Goal: Task Accomplishment & Management: Manage account settings

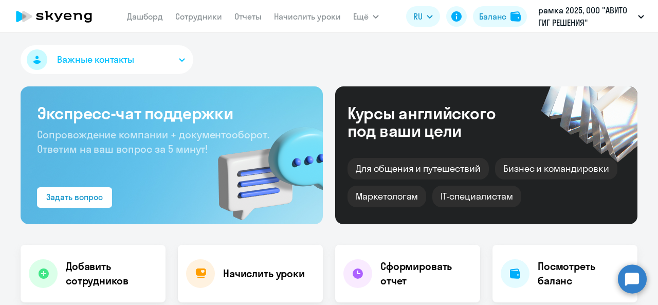
select select "30"
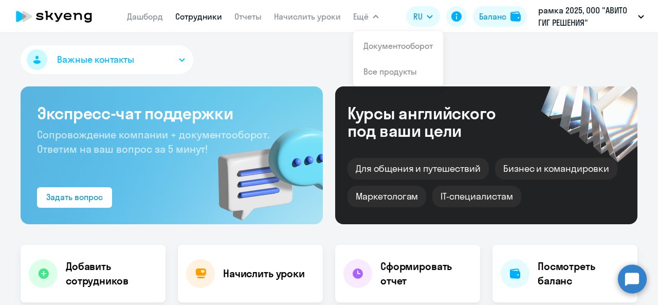
click at [196, 17] on link "Сотрудники" at bounding box center [198, 16] width 47 height 10
select select "30"
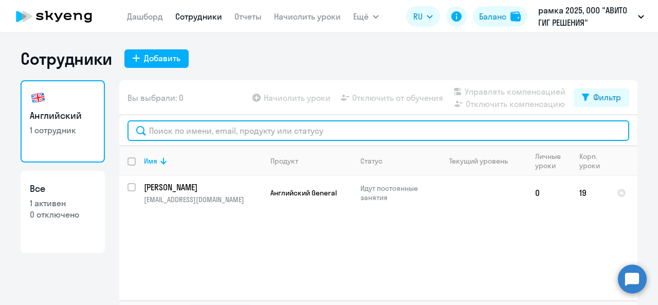
click at [174, 132] on input "text" at bounding box center [379, 130] width 502 height 21
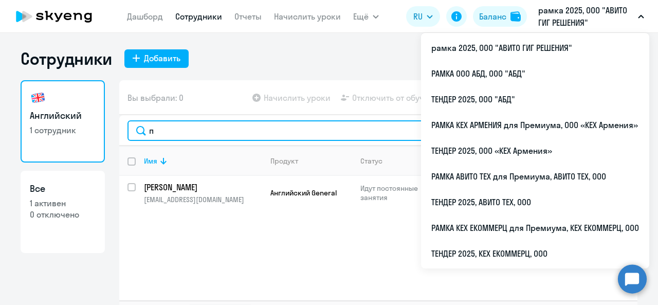
type input "п"
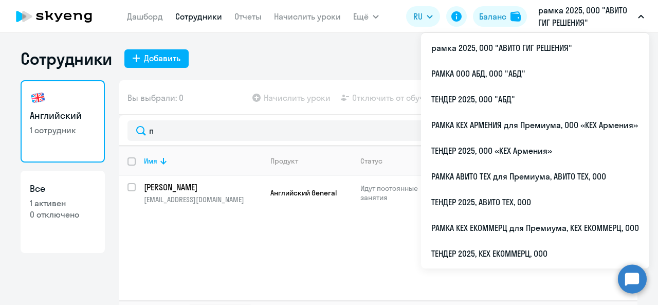
click at [589, 13] on p "рамка 2025, ООО "АВИТО ГИГ РЕШЕНИЯ"" at bounding box center [586, 16] width 96 height 25
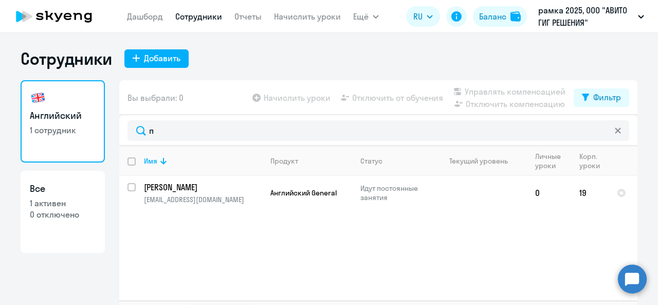
click at [589, 14] on p "рамка 2025, ООО "АВИТО ГИГ РЕШЕНИЯ"" at bounding box center [586, 16] width 96 height 25
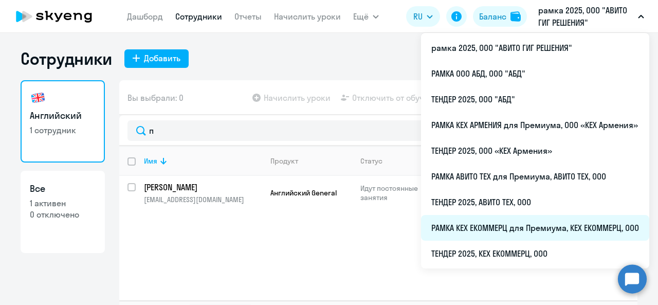
click at [486, 231] on li "РАМКА КЕХ ЕКОММЕРЦ для Премиума, КЕХ ЕКОММЕРЦ, ООО" at bounding box center [535, 228] width 228 height 26
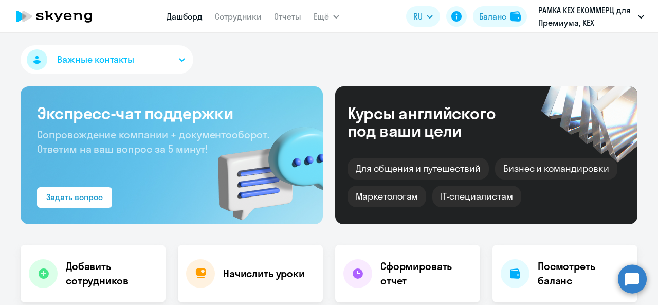
select select "30"
click at [242, 21] on link "Сотрудники" at bounding box center [238, 16] width 47 height 10
select select "30"
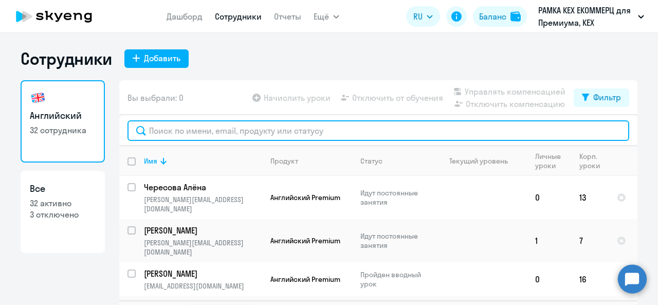
click at [182, 131] on input "text" at bounding box center [379, 130] width 502 height 21
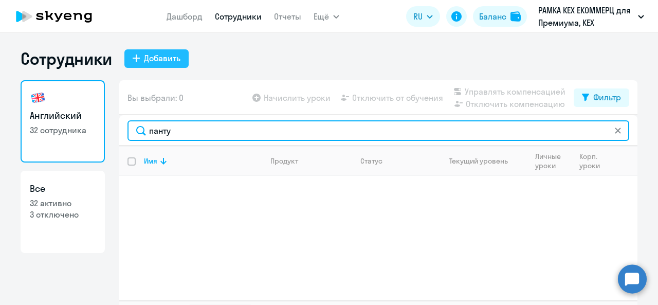
type input "панту"
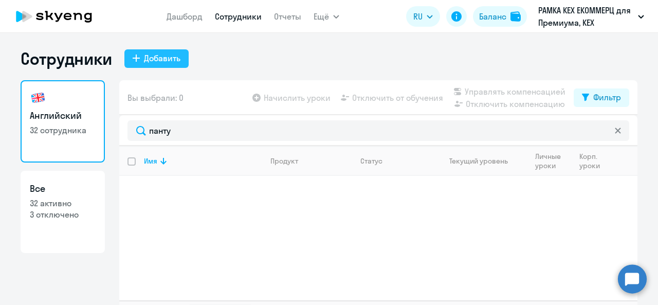
click at [161, 60] on div "Добавить" at bounding box center [162, 58] width 37 height 12
select select "english_adult_not_native_speaker_premium"
select select "3"
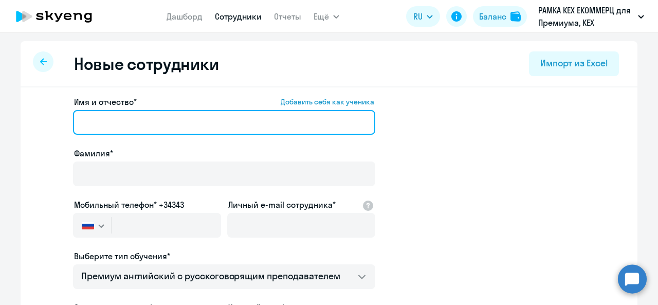
click at [156, 125] on input "Имя и отчество* Добавить себя как ученика" at bounding box center [224, 122] width 302 height 25
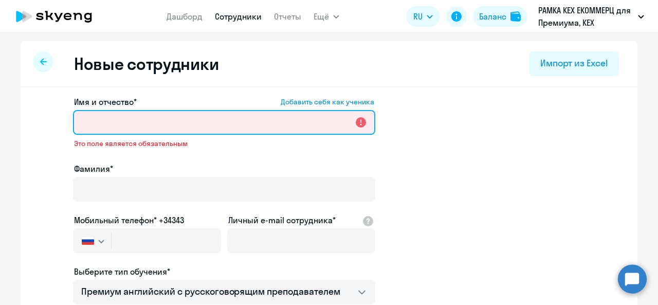
click at [234, 126] on input "Имя и отчество* Добавить себя как ученика" at bounding box center [224, 122] width 302 height 25
paste input "[PERSON_NAME]"
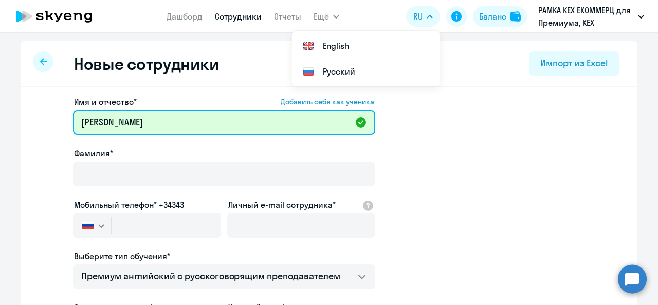
type input "[PERSON_NAME]"
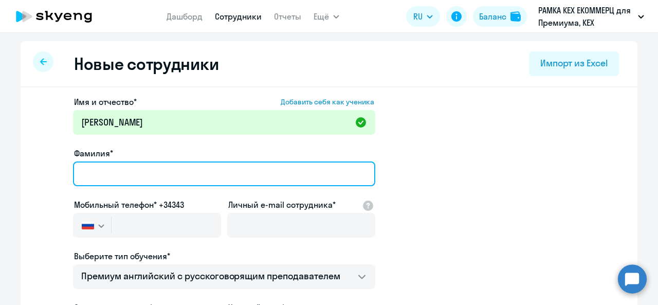
click at [137, 161] on input "Фамилия*" at bounding box center [224, 173] width 302 height 25
paste input "[PERSON_NAME]"
type input "[PERSON_NAME]"
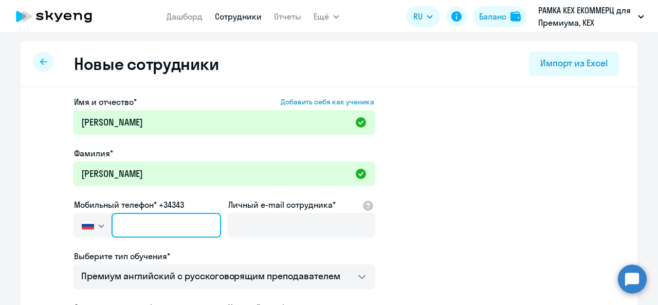
click at [150, 231] on input "text" at bounding box center [167, 225] width 110 height 25
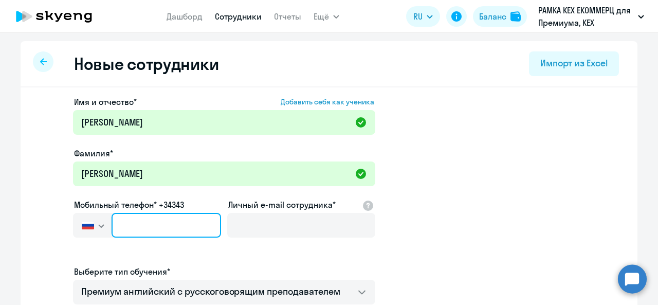
paste input "[PHONE_NUMBER]"
type input "[PHONE_NUMBER]"
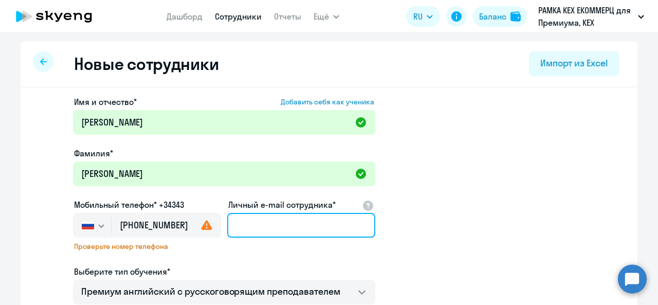
click at [258, 224] on input "Личный e-mail сотрудника*" at bounding box center [301, 225] width 148 height 25
paste input "[EMAIL_ADDRESS][DOMAIN_NAME]"
type input "[EMAIL_ADDRESS][DOMAIN_NAME]"
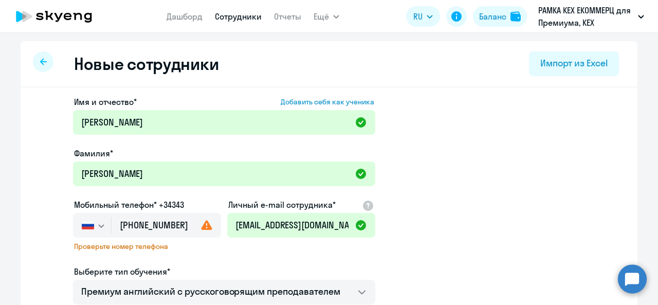
click at [409, 215] on app-new-student-form "Имя и отчество* Добавить себя как ученика Алексей Евгеньевич Фамилия* Пантухов …" at bounding box center [329, 287] width 584 height 382
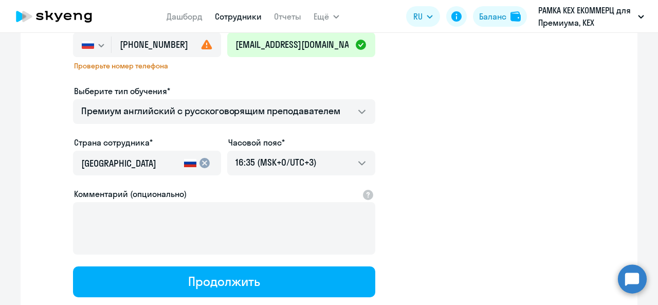
scroll to position [195, 0]
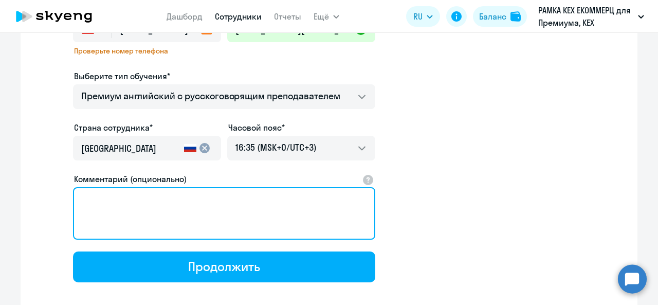
click at [153, 222] on textarea "Комментарий (опционально)" at bounding box center [224, 213] width 302 height 52
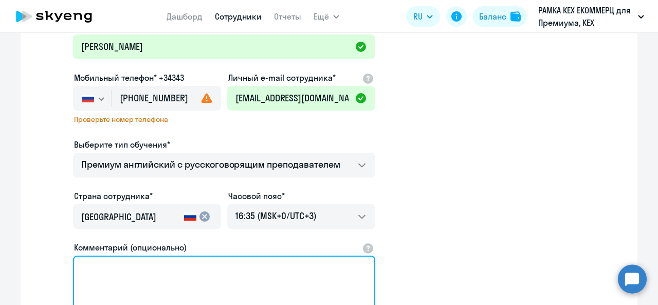
scroll to position [249, 0]
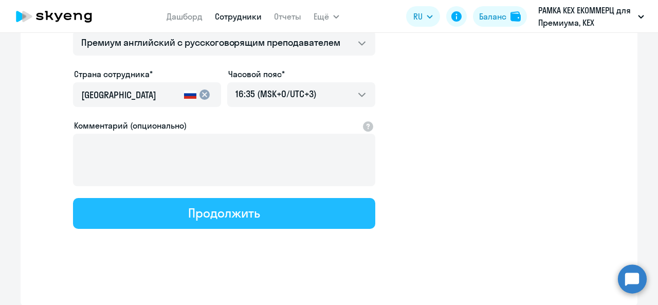
click at [202, 215] on div "Продолжить" at bounding box center [223, 213] width 71 height 16
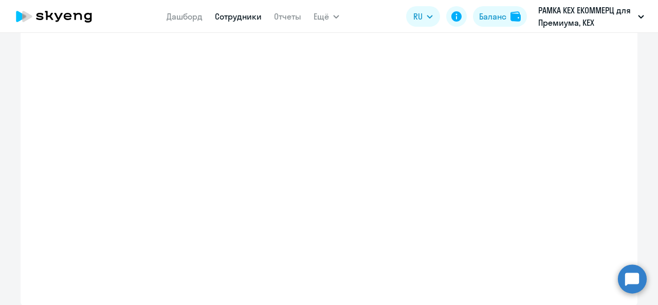
select select "english_adult_not_native_speaker_premium"
select select "3"
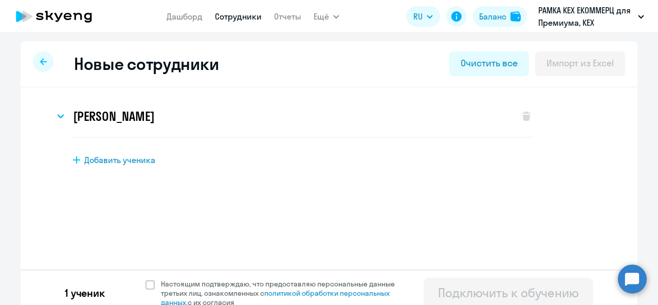
scroll to position [0, 0]
click at [146, 287] on span at bounding box center [150, 284] width 9 height 9
click at [145, 279] on input "Настоящим подтверждаю, что предоставляю персональные данные третьих лиц, ознако…" at bounding box center [145, 279] width 1 height 1
checkbox input "true"
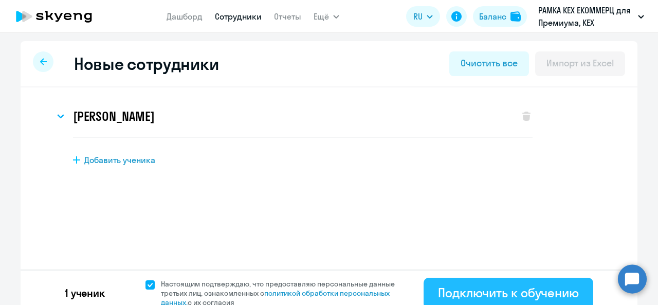
click at [561, 293] on div "Подключить к обучению" at bounding box center [508, 292] width 141 height 16
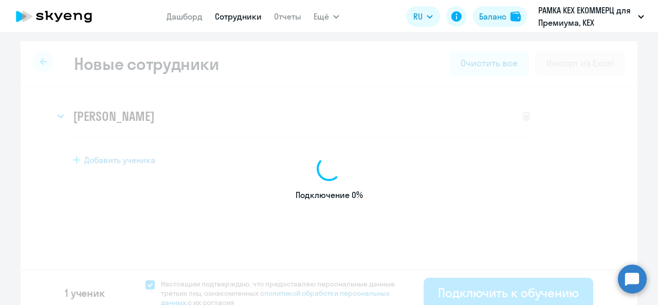
select select "english_adult_not_native_speaker_premium"
select select "3"
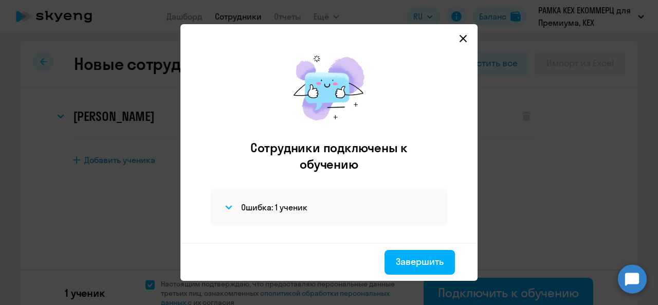
click at [459, 41] on div at bounding box center [329, 38] width 281 height 12
click at [460, 38] on div at bounding box center [329, 38] width 281 height 12
click at [465, 40] on icon at bounding box center [463, 38] width 8 height 8
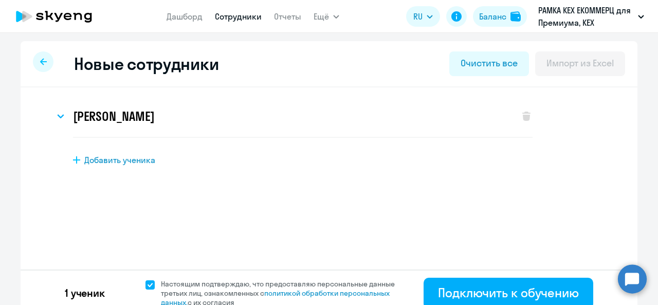
scroll to position [3, 0]
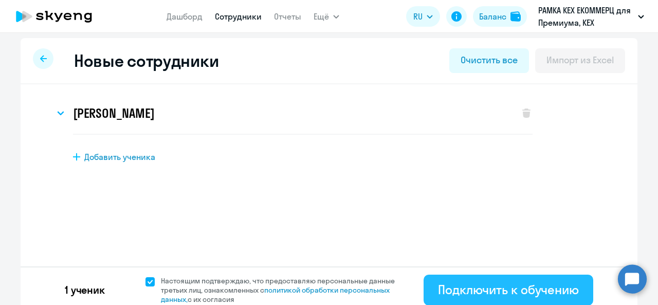
click at [464, 290] on div "Подключить к обучению" at bounding box center [508, 289] width 141 height 16
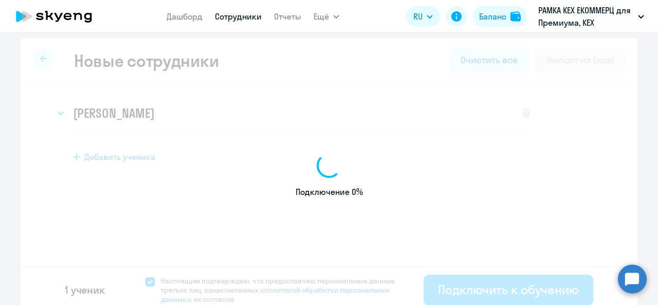
select select "english_adult_not_native_speaker_premium"
select select "3"
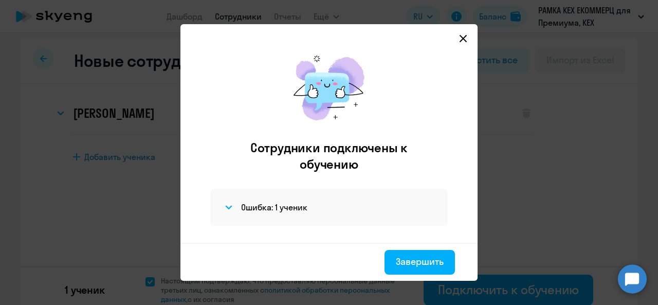
click at [467, 35] on icon at bounding box center [463, 38] width 8 height 8
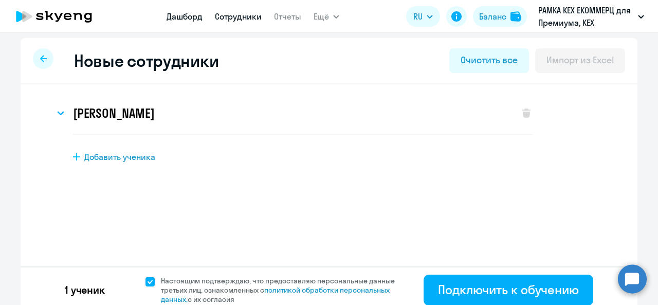
click at [179, 20] on link "Дашборд" at bounding box center [185, 16] width 36 height 10
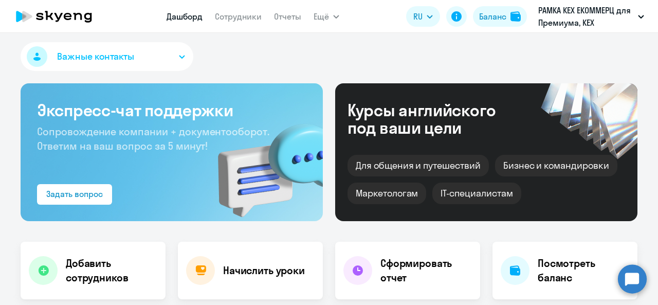
select select "30"
click at [76, 14] on icon at bounding box center [78, 16] width 9 height 7
click at [226, 20] on link "Сотрудники" at bounding box center [238, 16] width 47 height 10
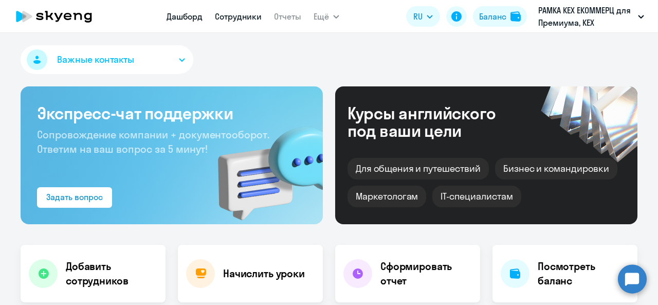
select select "30"
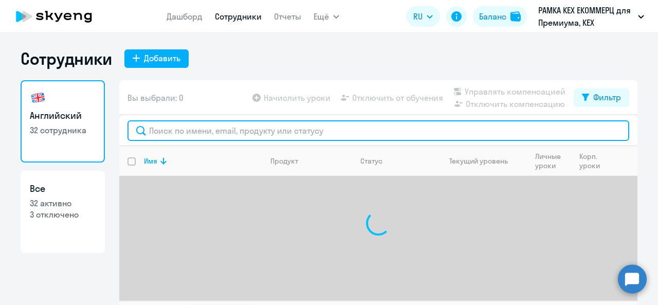
click at [179, 130] on input "text" at bounding box center [379, 130] width 502 height 21
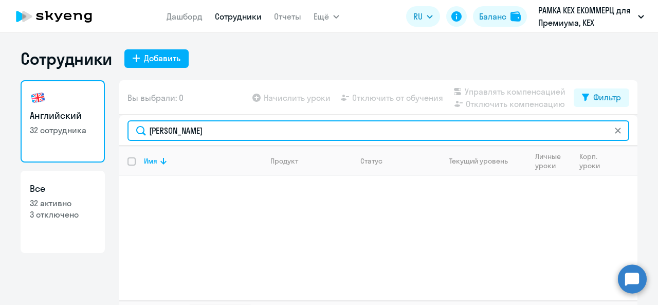
drag, startPoint x: 201, startPoint y: 134, endPoint x: 127, endPoint y: 136, distance: 73.6
click at [128, 136] on input "пантухов" at bounding box center [379, 130] width 502 height 21
paste input "985 761-95-12"
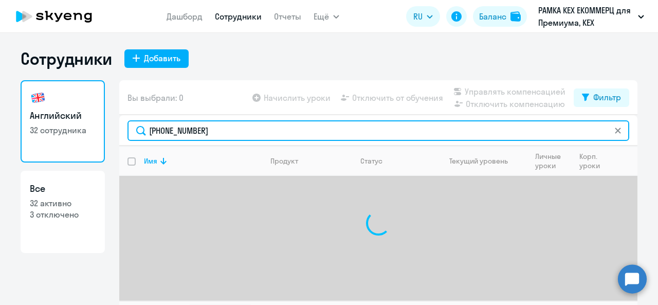
click at [145, 130] on input "985 761-95-12" at bounding box center [379, 130] width 502 height 21
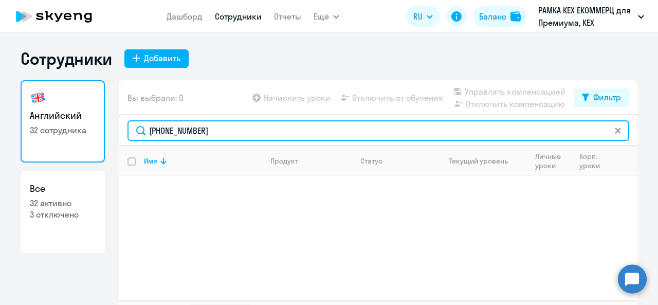
click at [180, 131] on input "9985 761-95-12" at bounding box center [379, 130] width 502 height 21
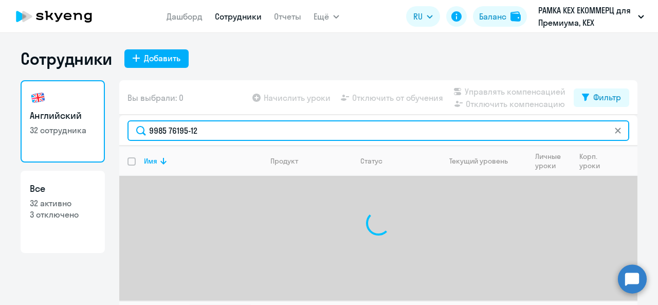
click at [187, 132] on input "9985 76195-12" at bounding box center [379, 130] width 502 height 21
click at [166, 130] on input "9985 76195-2" at bounding box center [379, 130] width 502 height 21
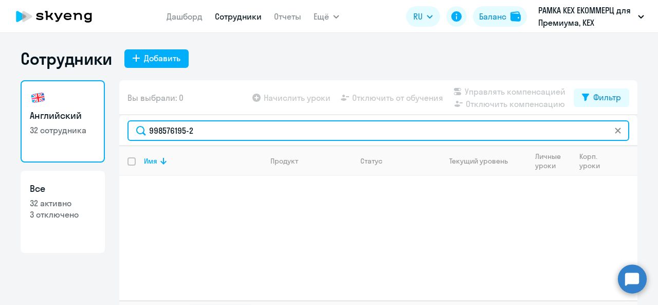
click at [185, 132] on input "998576195-2" at bounding box center [379, 130] width 502 height 21
drag, startPoint x: 197, startPoint y: 125, endPoint x: 117, endPoint y: 133, distance: 80.6
click at [119, 134] on div "9985761952" at bounding box center [378, 130] width 518 height 31
type input "пантухов"
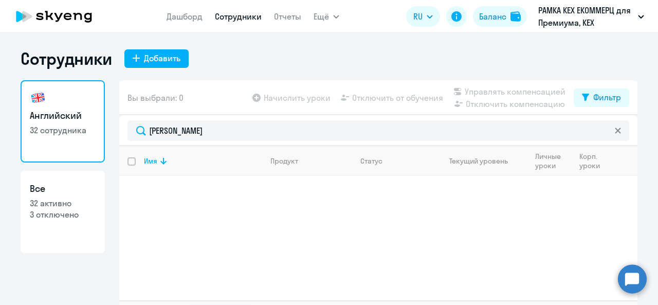
drag, startPoint x: 102, startPoint y: 120, endPoint x: 230, endPoint y: 60, distance: 141.7
click at [230, 60] on div "Сотрудники Добавить Английский 32 сотрудника Все 32 активно 3 отключено Вы выбр…" at bounding box center [329, 188] width 617 height 281
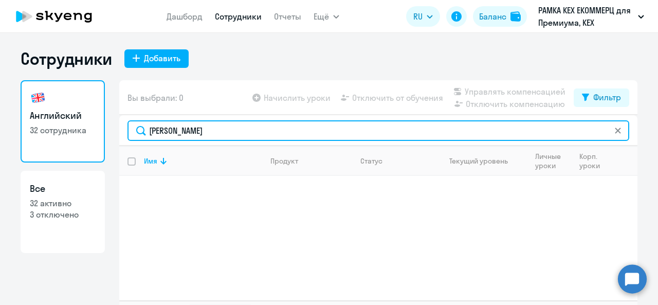
click at [233, 136] on input "пантухов" at bounding box center [379, 130] width 502 height 21
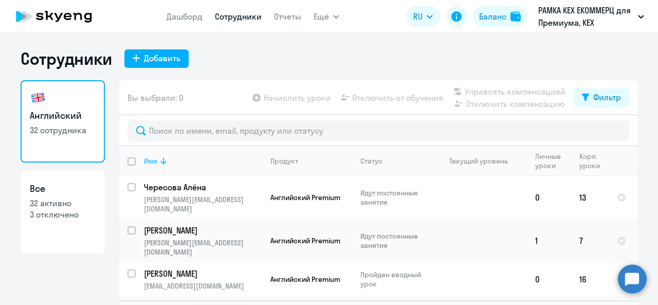
click at [156, 151] on th "Имя" at bounding box center [199, 161] width 126 height 30
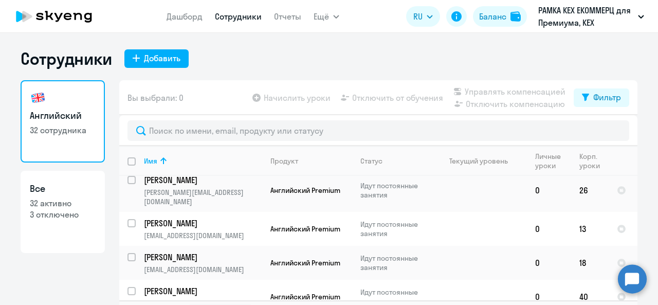
scroll to position [24, 0]
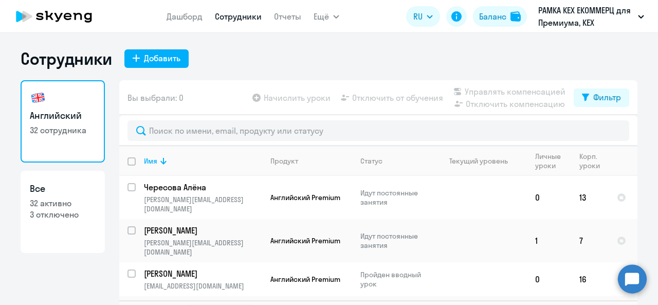
select select "30"
click at [167, 167] on th "Имя" at bounding box center [199, 161] width 126 height 30
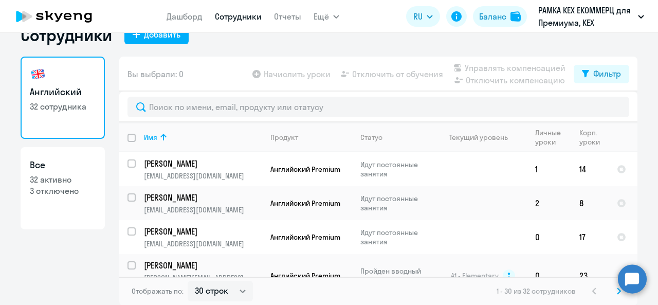
click at [59, 198] on link "Все 32 активно 3 отключено" at bounding box center [63, 188] width 84 height 82
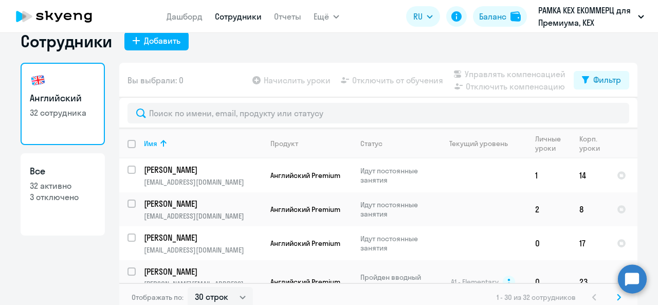
select select "30"
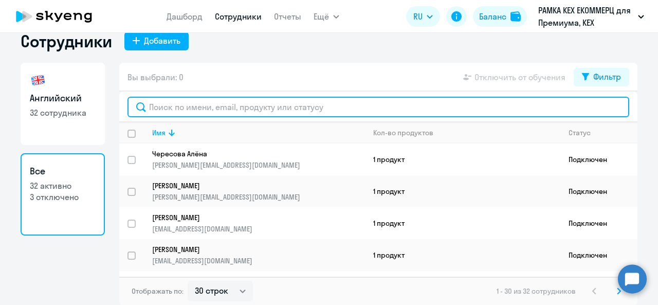
click at [198, 110] on input "text" at bounding box center [379, 107] width 502 height 21
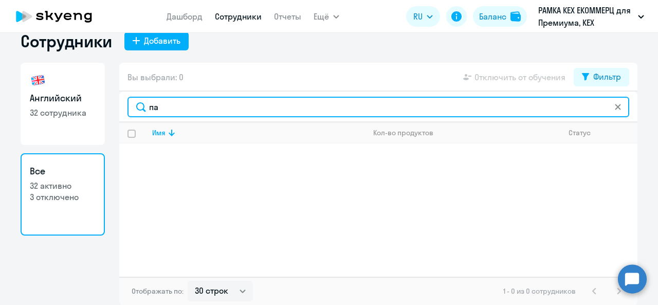
type input "п"
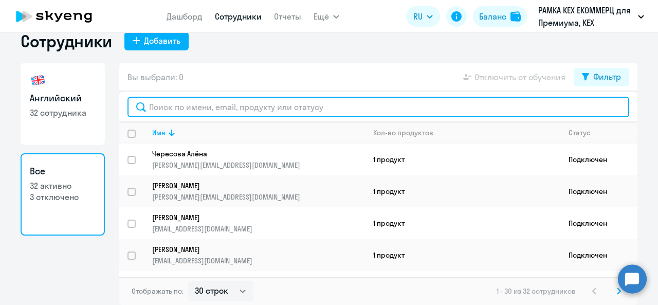
scroll to position [0, 0]
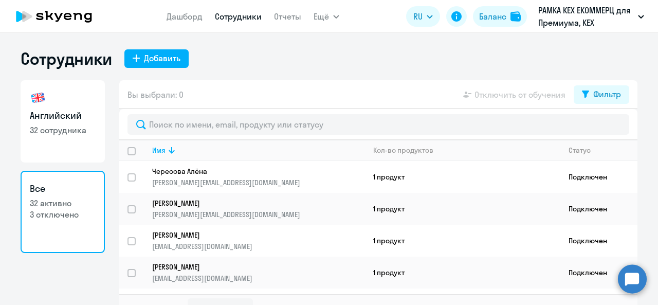
click at [77, 120] on h3 "Английский" at bounding box center [63, 115] width 66 height 13
select select "30"
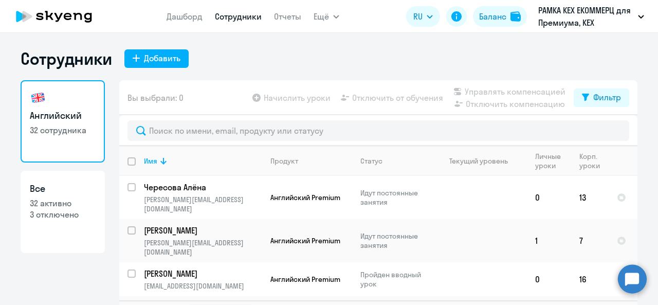
click at [626, 286] on circle at bounding box center [632, 278] width 29 height 29
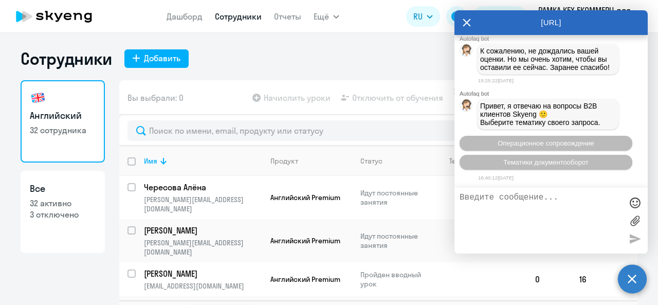
scroll to position [10006, 0]
click at [161, 54] on div "Добавить" at bounding box center [162, 58] width 37 height 12
select select "english_adult_not_native_speaker_premium"
select select "3"
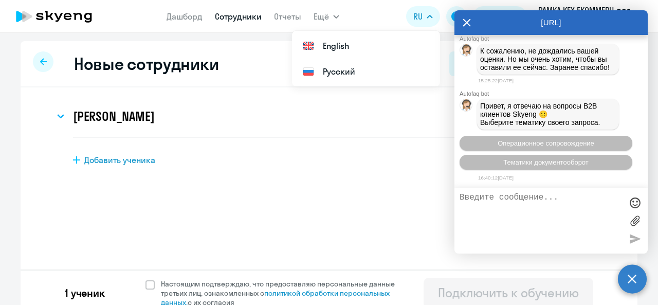
click at [465, 23] on icon at bounding box center [467, 22] width 8 height 25
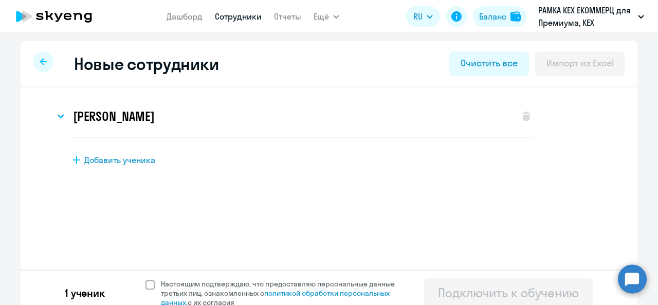
click at [146, 286] on span at bounding box center [150, 284] width 9 height 9
click at [145, 279] on input "Настоящим подтверждаю, что предоставляю персональные данные третьих лиц, ознако…" at bounding box center [145, 279] width 1 height 1
checkbox input "true"
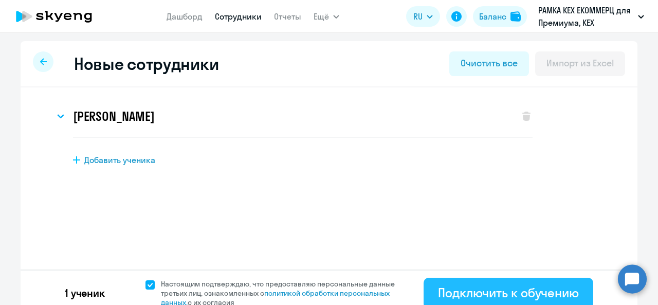
click at [514, 299] on div "Подключить к обучению" at bounding box center [508, 292] width 141 height 16
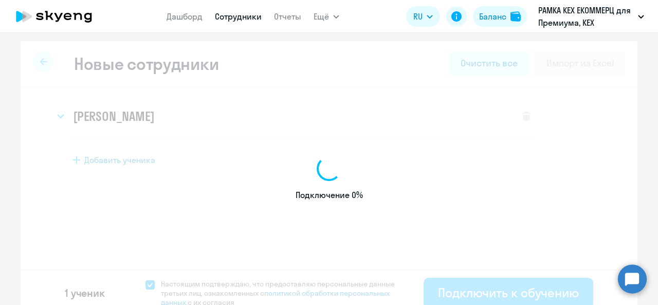
select select "english_adult_not_native_speaker_premium"
select select "3"
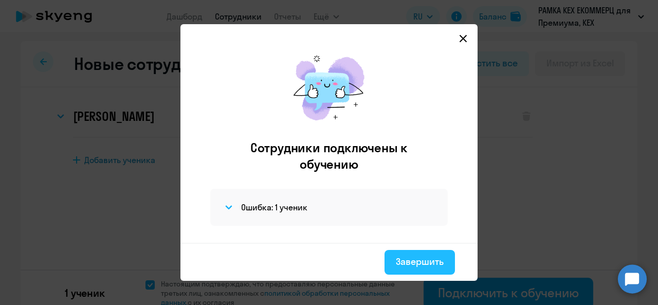
click at [433, 259] on div "Завершить" at bounding box center [420, 261] width 48 height 13
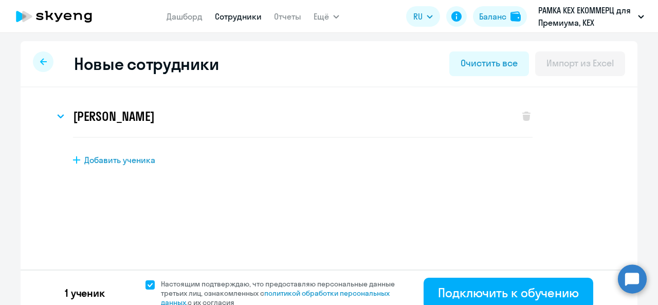
scroll to position [3, 0]
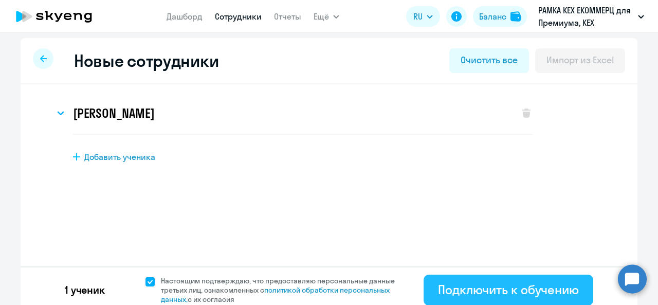
click at [491, 291] on div "Подключить к обучению" at bounding box center [508, 289] width 141 height 16
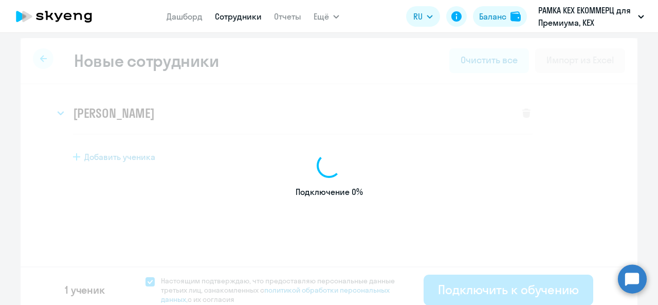
select select "english_adult_not_native_speaker_premium"
select select "3"
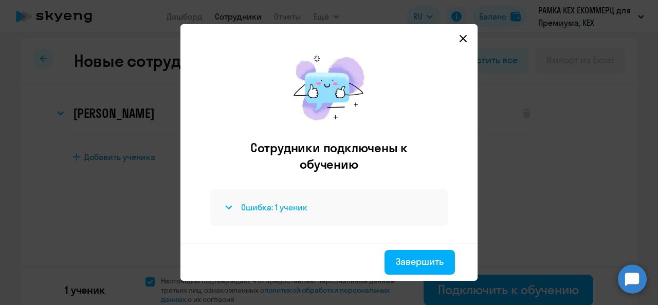
click at [331, 210] on div "Ошибка: 1 ученик" at bounding box center [329, 207] width 213 height 12
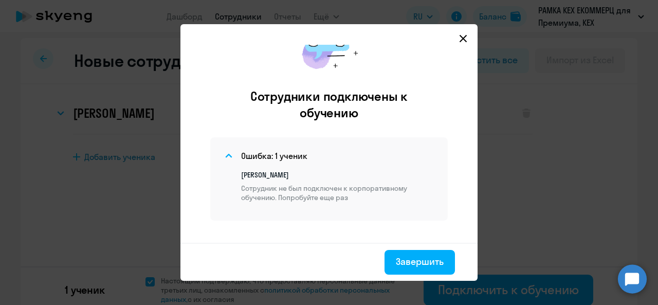
click at [473, 40] on mat-dialog-container "Сотрудники подключены к обучению Ошибка: 1 ученик [PERSON_NAME] [PERSON_NAME] н…" at bounding box center [328, 152] width 297 height 257
click at [462, 40] on svg-icon at bounding box center [463, 38] width 12 height 12
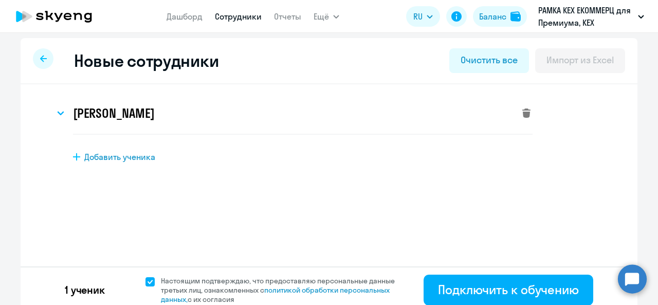
click at [522, 110] on icon at bounding box center [526, 113] width 8 height 9
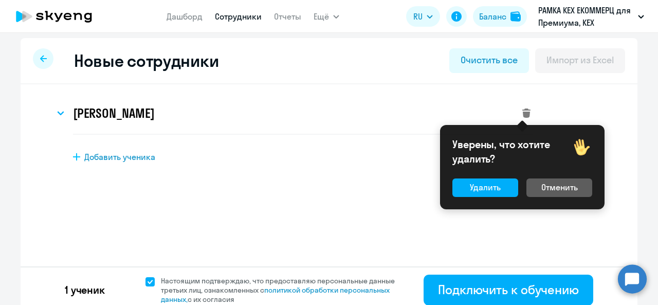
click at [486, 173] on div "Уверены, что хотите удалить? Удалить Отменить" at bounding box center [522, 167] width 165 height 84
click at [478, 187] on div "Удалить" at bounding box center [485, 187] width 31 height 12
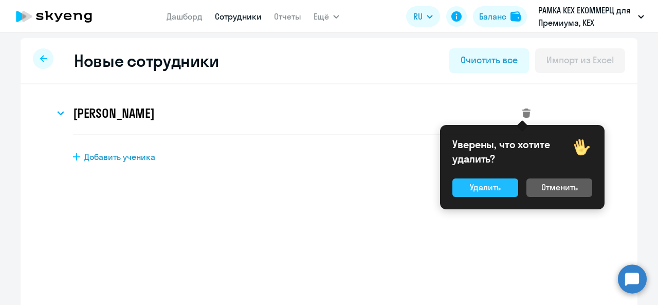
select select "english_adult_not_native_speaker_premium"
select select "3"
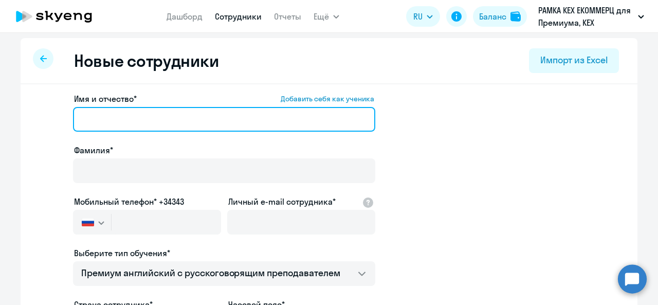
click at [105, 114] on input "Имя и отчество* Добавить себя как ученика" at bounding box center [224, 119] width 302 height 25
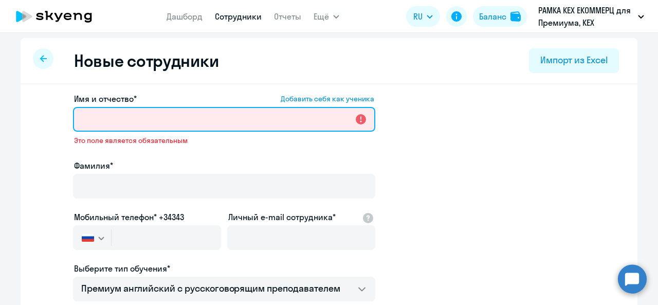
paste input "[PERSON_NAME]"
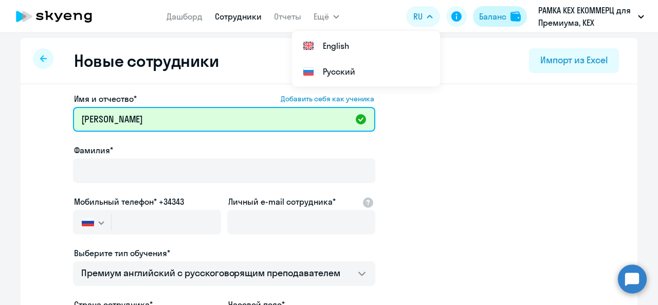
type input "[PERSON_NAME]"
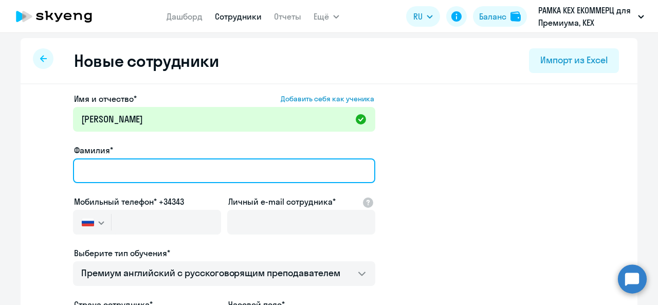
click at [156, 167] on input "Фамилия*" at bounding box center [224, 170] width 302 height 25
paste input "[PERSON_NAME]"
type input "[PERSON_NAME]"
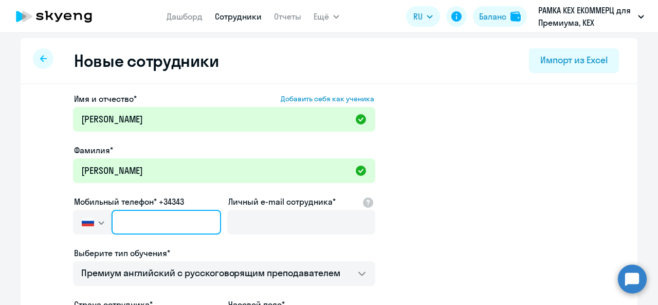
click at [173, 230] on input "text" at bounding box center [167, 222] width 110 height 25
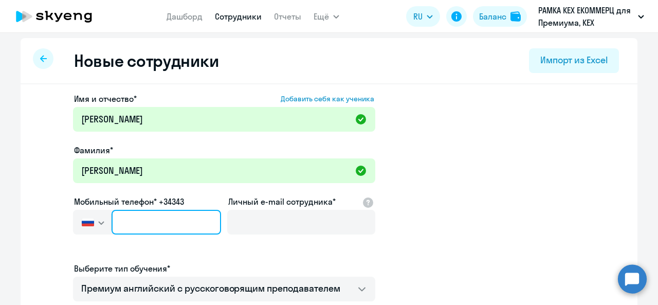
paste input "[PHONE_NUMBER]"
type input "[PHONE_NUMBER]"
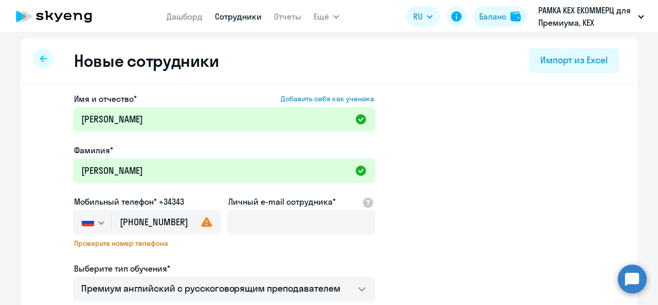
click at [282, 205] on label "Личный e-mail сотрудника*" at bounding box center [281, 201] width 107 height 12
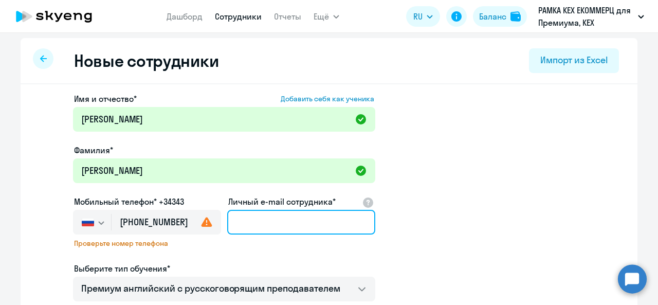
click at [282, 210] on input "Личный e-mail сотрудника*" at bounding box center [301, 222] width 148 height 25
paste input "[EMAIL_ADDRESS][DOMAIN_NAME]"
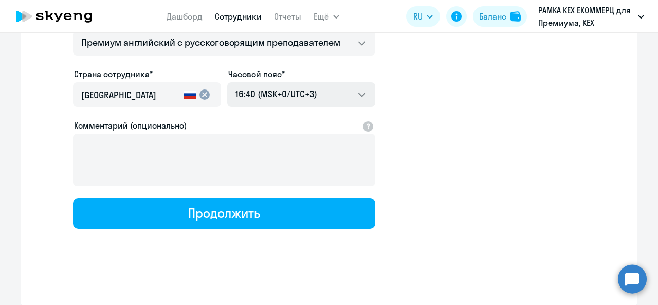
scroll to position [248, 0]
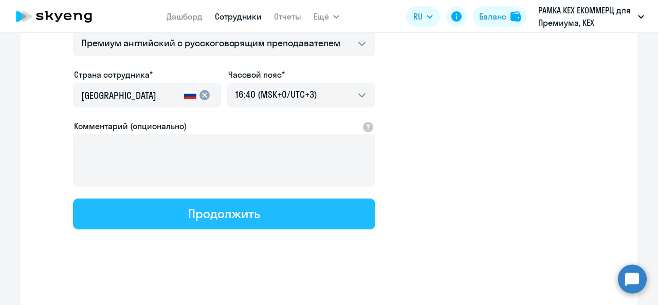
type input "[EMAIL_ADDRESS][DOMAIN_NAME]"
click at [212, 212] on div "Продолжить" at bounding box center [223, 213] width 71 height 16
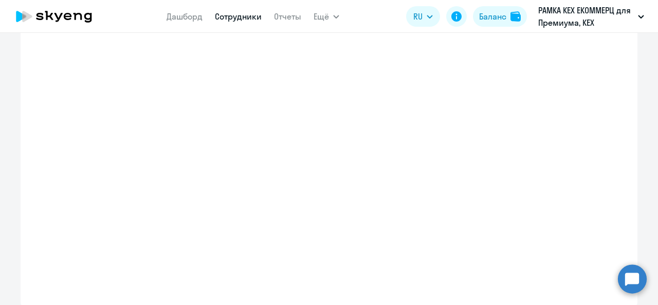
select select "english_adult_not_native_speaker_premium"
select select "3"
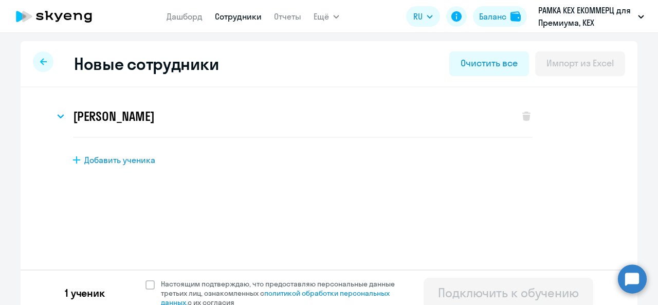
scroll to position [0, 0]
click at [149, 291] on label "Настоящим подтверждаю, что предоставляю персональные данные третьих лиц, ознако…" at bounding box center [277, 293] width 262 height 28
click at [146, 279] on input "Настоящим подтверждаю, что предоставляю персональные данные третьих лиц, ознако…" at bounding box center [145, 279] width 1 height 1
checkbox input "true"
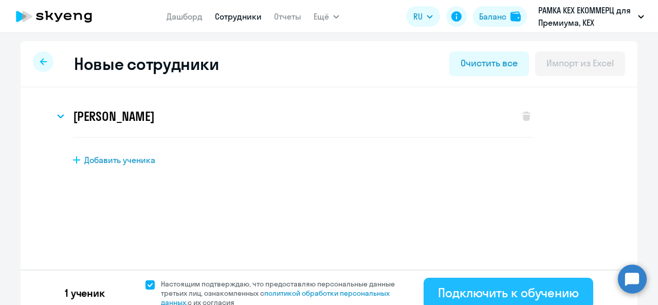
click at [513, 286] on div "Подключить к обучению" at bounding box center [508, 292] width 141 height 16
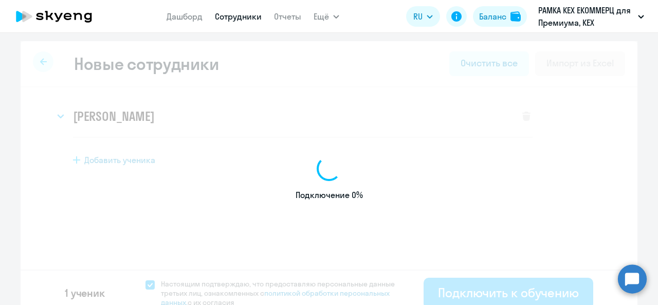
select select "english_adult_not_native_speaker_premium"
select select "3"
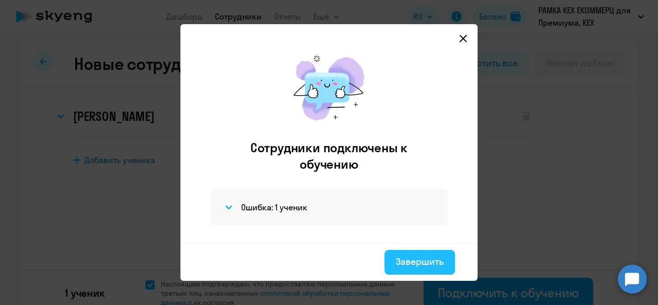
click at [438, 262] on div "Завершить" at bounding box center [420, 261] width 48 height 13
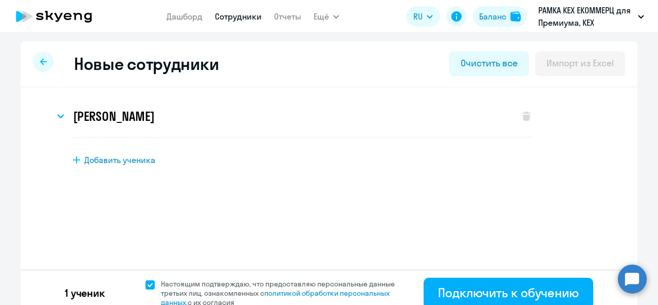
scroll to position [3, 0]
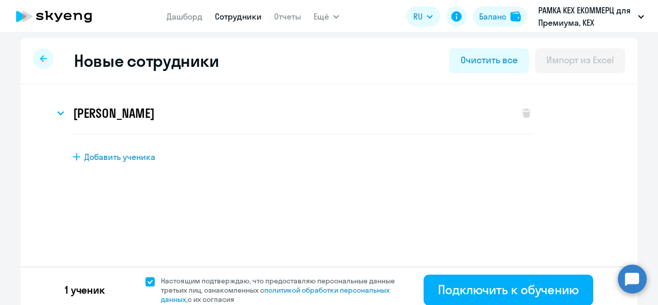
click at [437, 262] on div "Новые сотрудники Очистить все Импорт из Excel [PERSON_NAME] Имя и отчество* Доб…" at bounding box center [329, 175] width 617 height 275
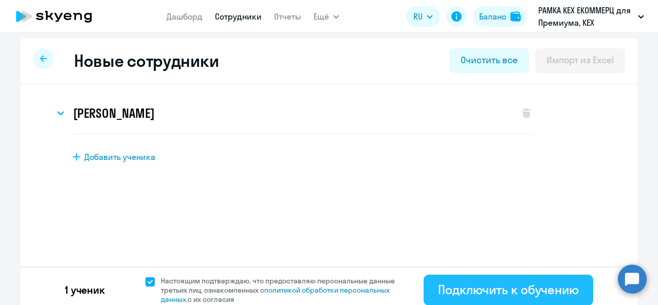
click at [464, 293] on div "Подключить к обучению" at bounding box center [508, 289] width 141 height 16
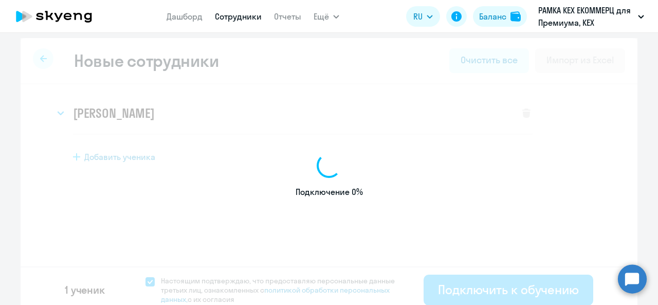
select select "english_adult_not_native_speaker_premium"
select select "3"
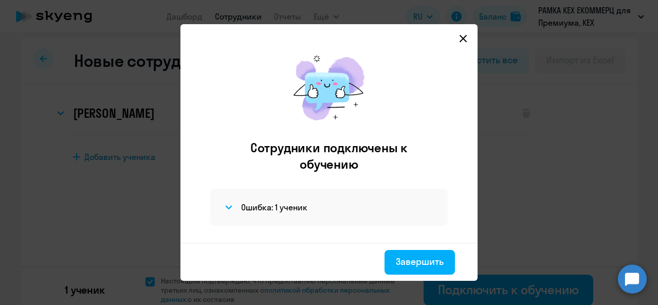
click at [626, 273] on circle at bounding box center [632, 278] width 29 height 29
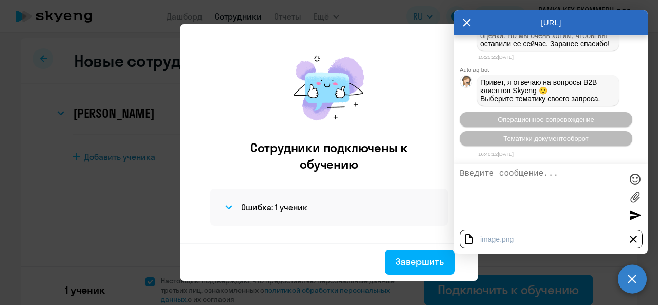
scroll to position [10029, 0]
type textarea "[PERSON_NAME]"
type textarea "L"
click at [489, 187] on textarea "Добрый день! Не получается покдлючить" at bounding box center [541, 197] width 162 height 56
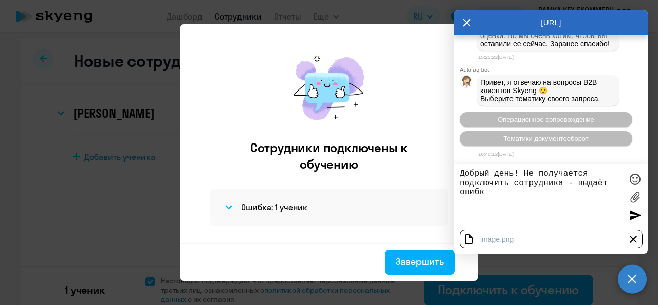
type textarea "Добрый день! Не получается подключить сотрудника - выдаёт ошибку"
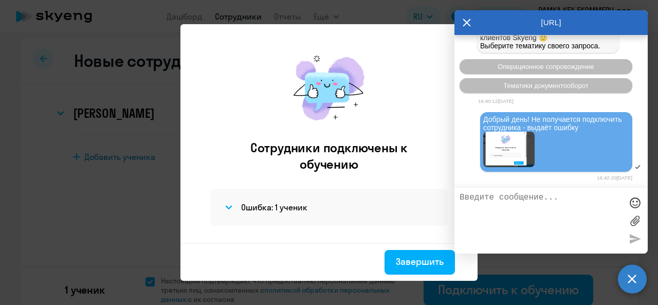
scroll to position [10164, 0]
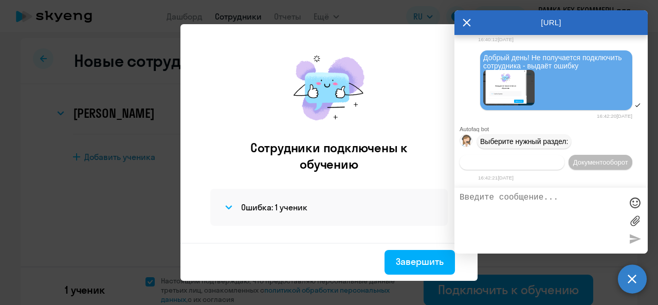
click at [493, 155] on button "Операционное сопровождение" at bounding box center [512, 162] width 105 height 15
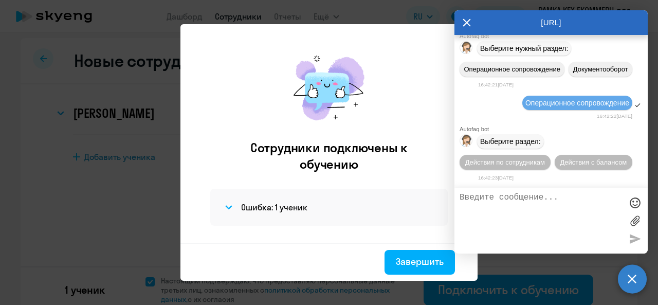
scroll to position [10257, 0]
click at [501, 161] on span "Действия по сотрудникам" at bounding box center [505, 162] width 80 height 8
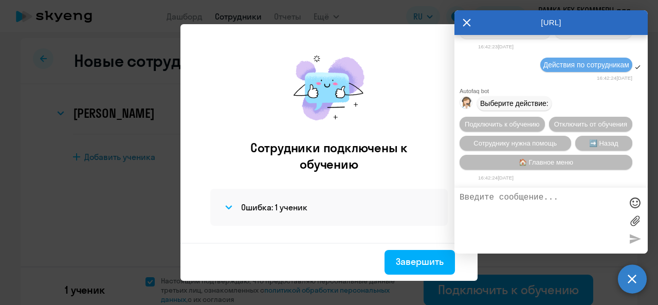
scroll to position [10409, 0]
click at [513, 120] on span "Подключить к обучению" at bounding box center [502, 124] width 75 height 8
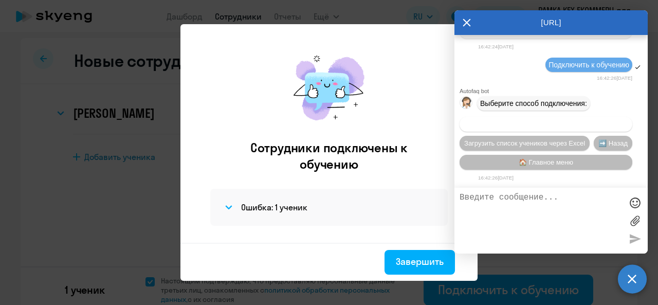
click at [532, 119] on button "Добавить учеников вручную" at bounding box center [546, 124] width 173 height 15
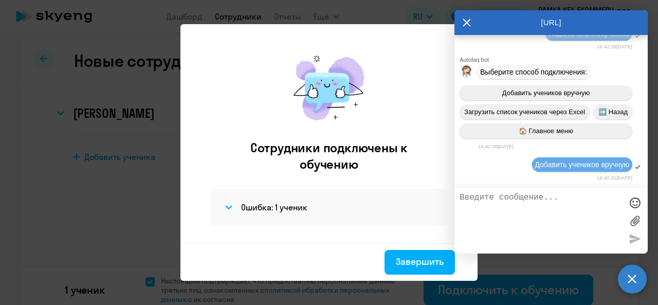
scroll to position [11050, 0]
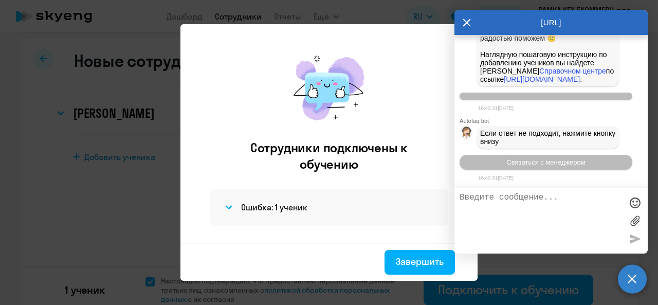
click at [520, 171] on div "Связаться с менеджером" at bounding box center [551, 162] width 193 height 23
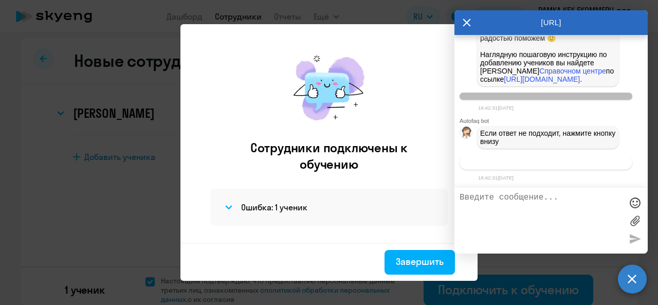
click at [518, 165] on span "Связаться с менеджером" at bounding box center [546, 162] width 79 height 8
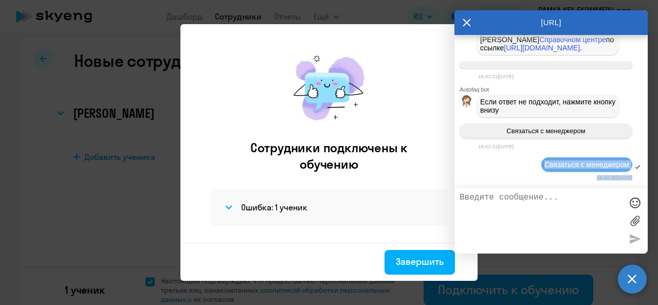
drag, startPoint x: 518, startPoint y: 165, endPoint x: 499, endPoint y: 198, distance: 38.5
click at [499, 198] on div "[URL] Autofaq bot Привет, я отвечаю на вопросы B2B клиентов Skyeng 🙂 Выберите т…" at bounding box center [551, 131] width 193 height 243
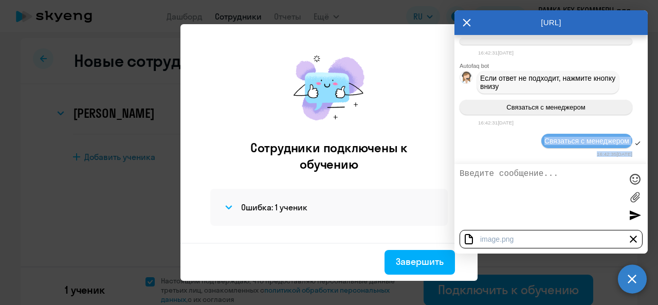
scroll to position [11105, 0]
click at [509, 146] on div "Связаться с менеджером" at bounding box center [551, 141] width 193 height 17
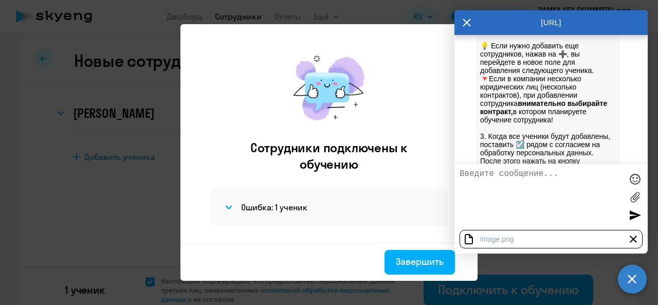
scroll to position [10092, 0]
drag, startPoint x: 621, startPoint y: 118, endPoint x: 485, endPoint y: 107, distance: 136.2
copy span "Добрый день! Не получается подключить сотрудника - выдаёт ошибку"
click at [487, 239] on div "image" at bounding box center [490, 239] width 20 height 8
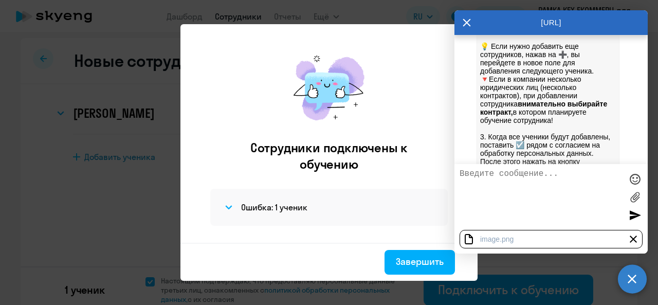
click at [487, 239] on div "image" at bounding box center [490, 239] width 20 height 8
click at [495, 240] on div "image" at bounding box center [490, 239] width 20 height 8
click at [508, 212] on textarea at bounding box center [541, 197] width 162 height 56
paste textarea "Добрый день! Не получается подключить сотрудника - выдаёт ошибку"
type textarea "Добрый день! Не получается подключить сотрудника - выдаёт ошибку"
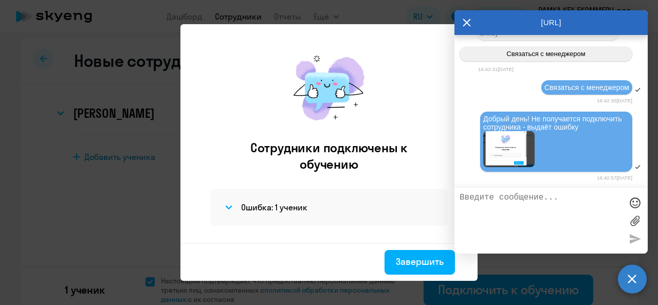
scroll to position [11158, 0]
paste textarea "[PERSON_NAME]"
paste textarea "[EMAIL_ADDRESS][DOMAIN_NAME]"
type textarea "[PERSON_NAME] [EMAIL_ADDRESS][DOMAIN_NAME]"
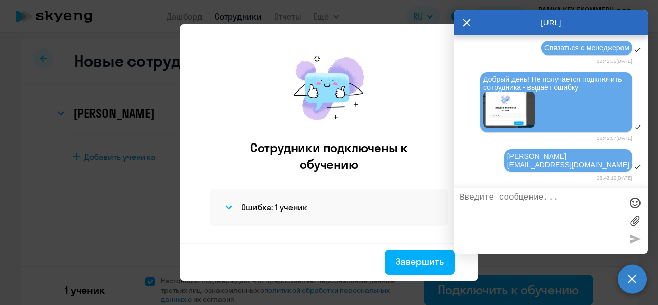
click at [467, 20] on icon at bounding box center [467, 22] width 8 height 25
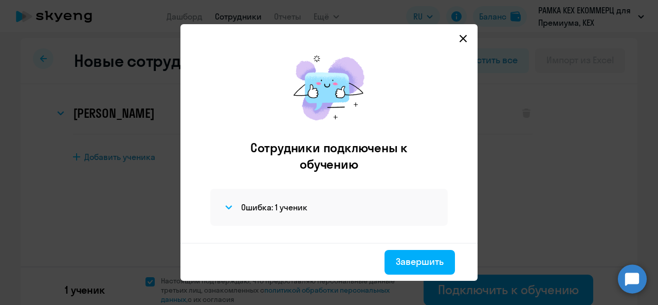
click at [548, 182] on div at bounding box center [329, 152] width 658 height 305
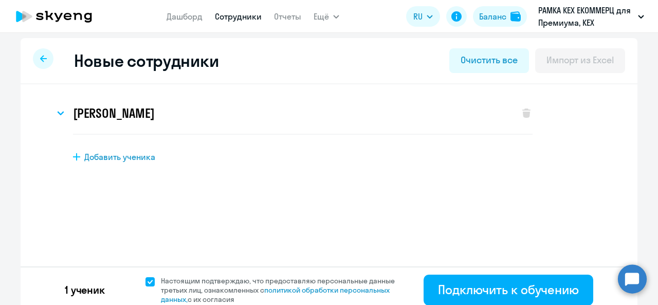
click at [638, 276] on circle at bounding box center [632, 278] width 29 height 29
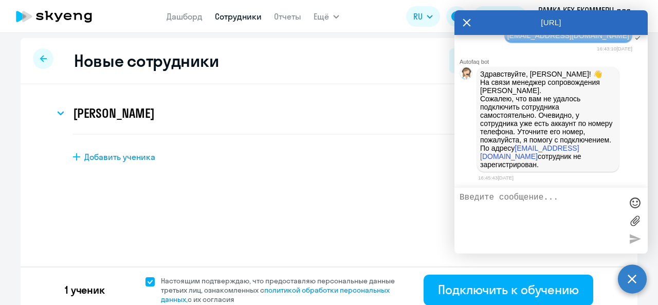
scroll to position [11337, 0]
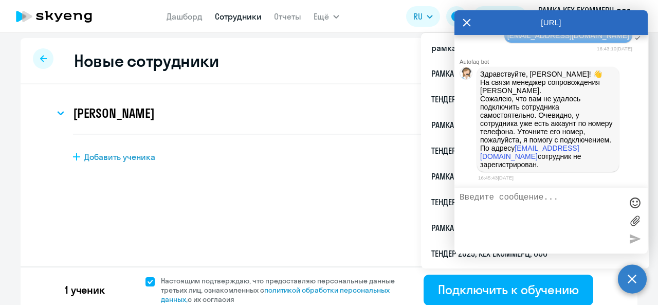
click at [492, 218] on textarea at bounding box center [541, 221] width 162 height 56
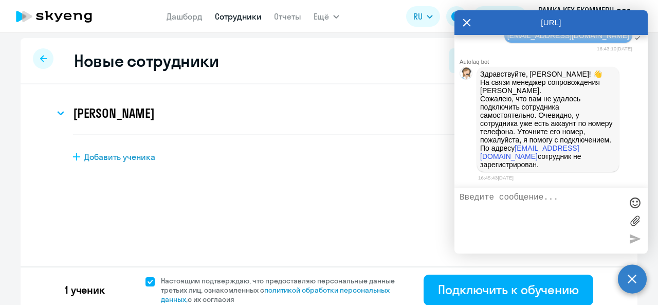
paste textarea "[PHONE_NUMBER]"
type textarea "[PHONE_NUMBER]"
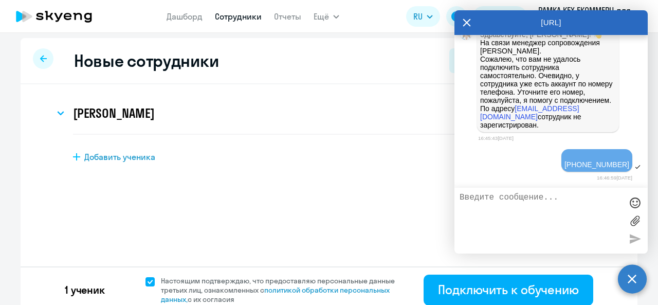
click at [53, 15] on icon at bounding box center [54, 17] width 91 height 26
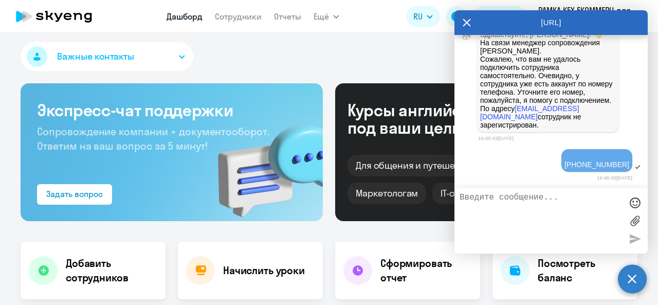
select select "30"
click at [464, 21] on icon at bounding box center [467, 23] width 8 height 8
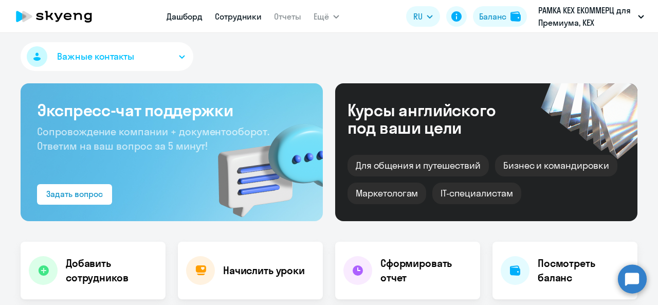
click at [237, 13] on link "Сотрудники" at bounding box center [238, 16] width 47 height 10
select select "30"
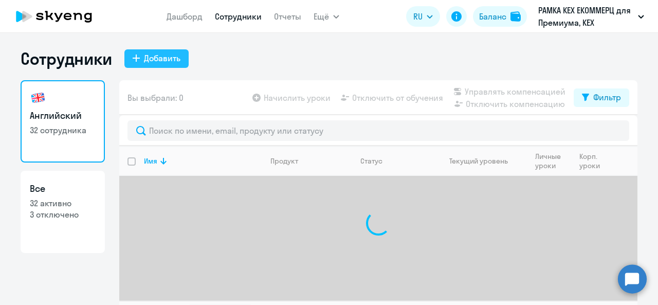
click at [151, 62] on div "Добавить" at bounding box center [162, 58] width 37 height 12
select select "english_adult_not_native_speaker_premium"
select select "3"
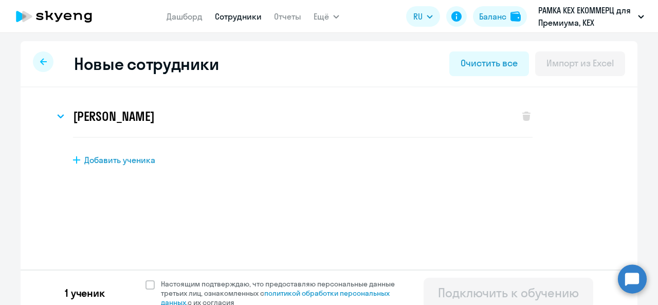
click at [77, 165] on div "Добавить ученика" at bounding box center [347, 159] width 548 height 11
select select "english_adult_not_native_speaker_premium"
select select "3"
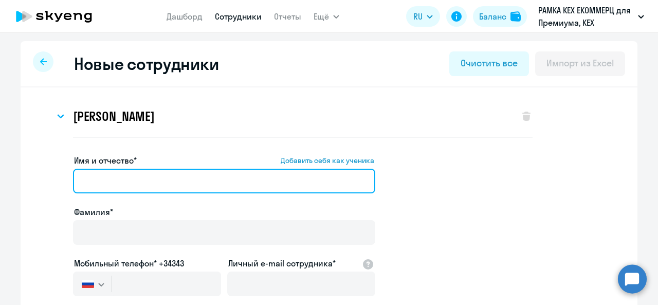
click at [99, 179] on input "Имя и отчество* Добавить себя как ученика" at bounding box center [224, 181] width 302 height 25
paste input "[PERSON_NAME]"
type input "[PERSON_NAME]"
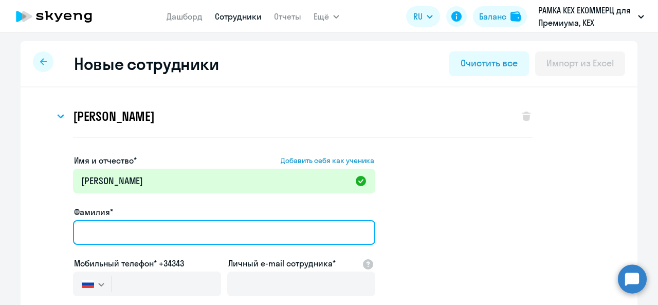
click at [150, 233] on input "Фамилия*" at bounding box center [224, 232] width 302 height 25
paste input "[PERSON_NAME]"
type input "[PERSON_NAME]"
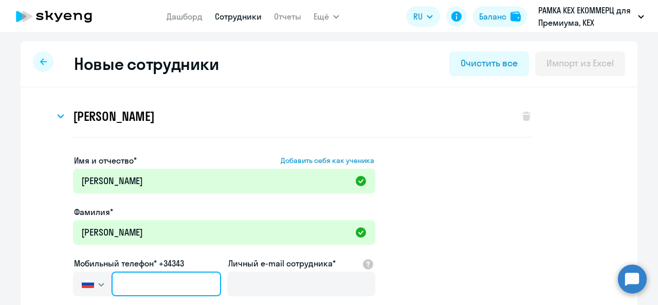
click at [145, 281] on input "text" at bounding box center [167, 284] width 110 height 25
paste input "[PHONE_NUMBER]"
type input "[PHONE_NUMBER]"
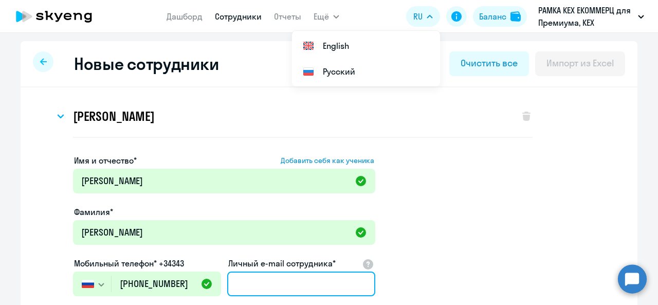
click at [278, 287] on input "Личный e-mail сотрудника*" at bounding box center [301, 284] width 148 height 25
paste input "[EMAIL_ADDRESS][DOMAIN_NAME]"
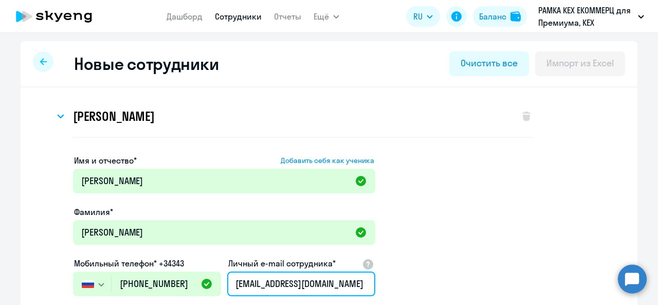
type input "[EMAIL_ADDRESS][DOMAIN_NAME]"
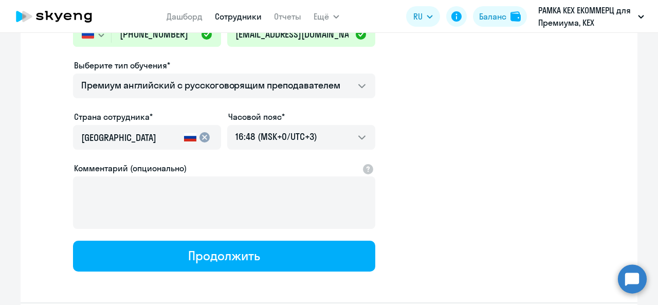
scroll to position [250, 0]
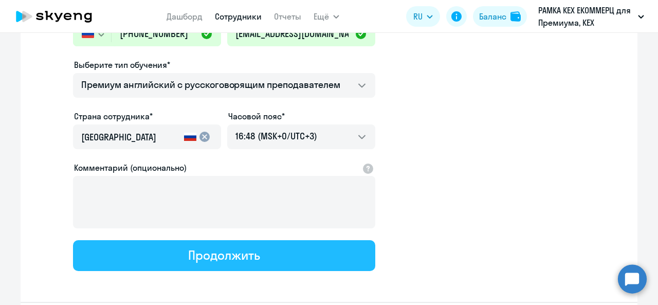
click at [195, 254] on div "Продолжить" at bounding box center [223, 255] width 71 height 16
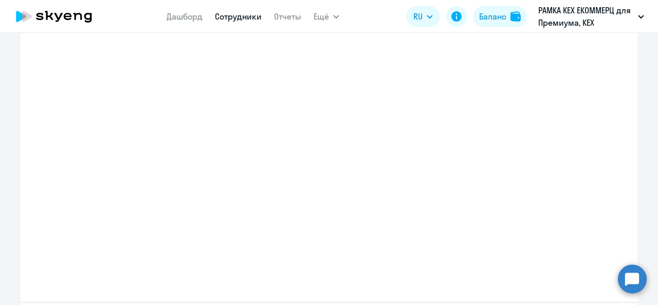
select select "english_adult_not_native_speaker_premium"
select select "3"
select select "english_adult_not_native_speaker_premium"
select select "3"
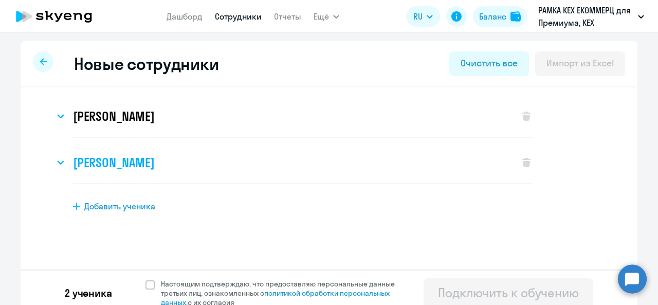
click at [111, 168] on h3 "[PERSON_NAME]" at bounding box center [113, 162] width 81 height 16
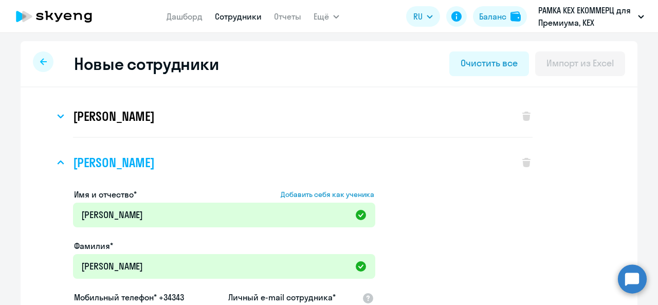
click at [111, 167] on h3 "[PERSON_NAME]" at bounding box center [113, 162] width 81 height 16
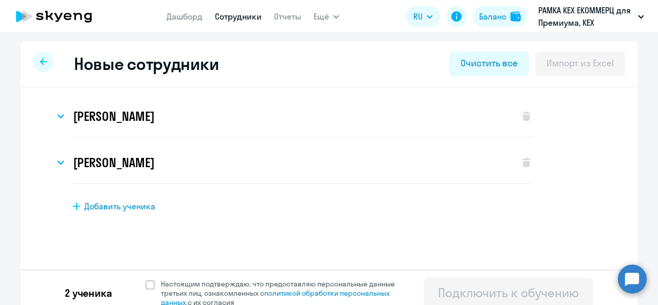
scroll to position [10, 0]
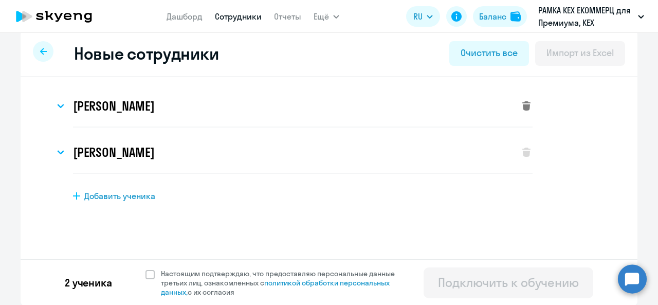
click at [525, 103] on icon at bounding box center [526, 105] width 8 height 9
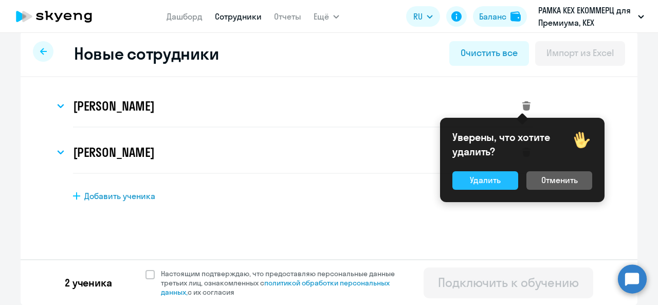
click at [504, 180] on button "Удалить" at bounding box center [486, 180] width 66 height 19
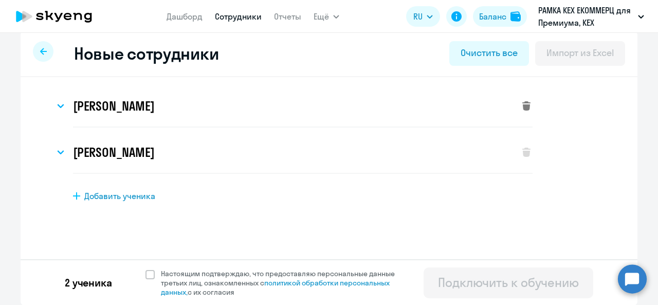
select select "english_adult_not_native_speaker_premium"
select select "3"
click at [148, 273] on span at bounding box center [150, 274] width 9 height 9
click at [146, 269] on input "Настоящим подтверждаю, что предоставляю персональные данные третьих лиц, ознако…" at bounding box center [145, 268] width 1 height 1
checkbox input "true"
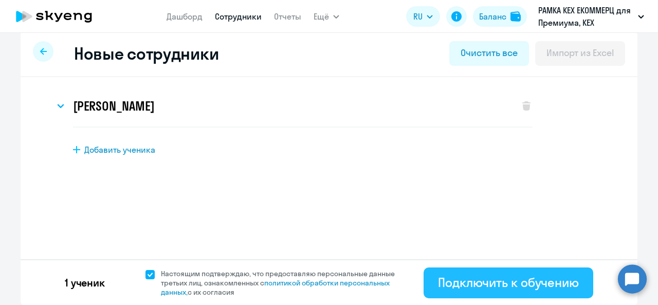
click at [546, 288] on div "Подключить к обучению" at bounding box center [508, 282] width 141 height 16
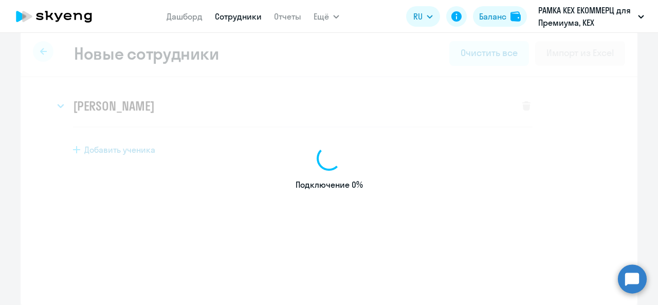
select select "english_adult_not_native_speaker_premium"
select select "3"
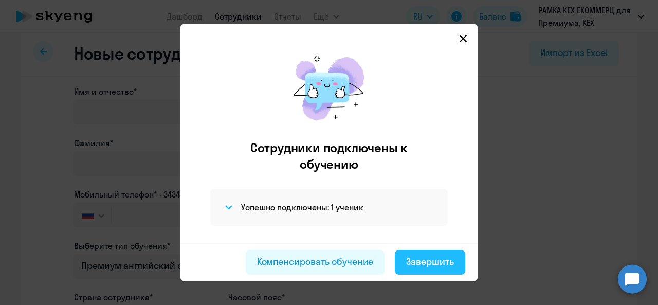
click at [438, 265] on div "Завершить" at bounding box center [430, 261] width 48 height 13
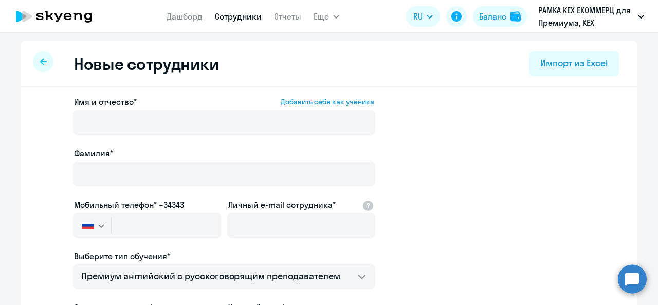
select select "30"
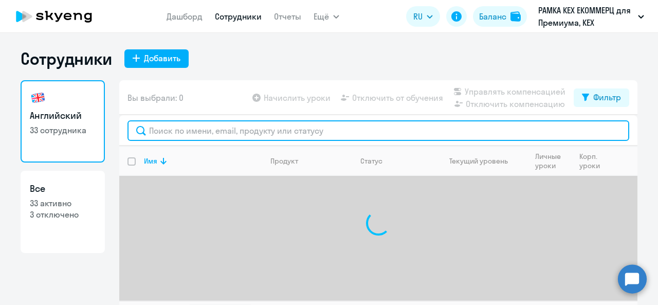
click at [203, 135] on input "text" at bounding box center [379, 130] width 502 height 21
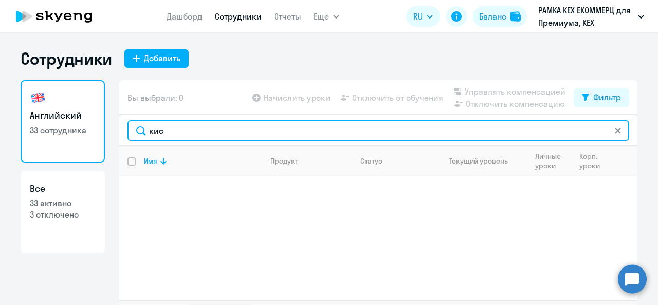
type input "кис"
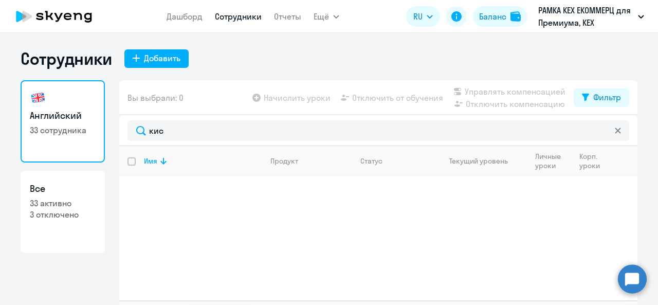
click at [80, 201] on p "33 активно" at bounding box center [63, 202] width 66 height 11
select select "30"
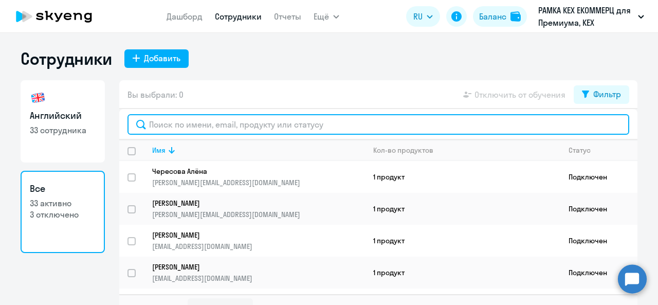
click at [167, 129] on input "text" at bounding box center [379, 124] width 502 height 21
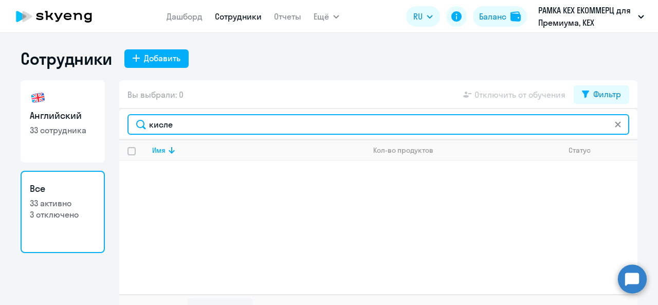
type input "кисле"
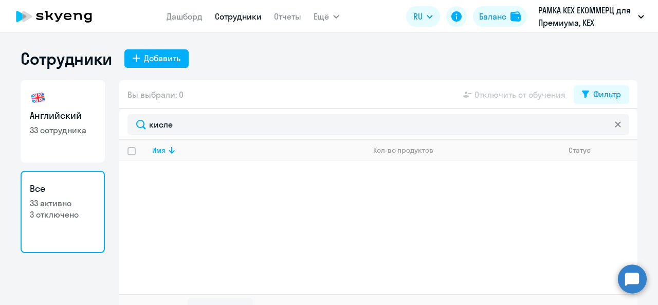
click at [42, 114] on h3 "Английский" at bounding box center [63, 115] width 66 height 13
select select "30"
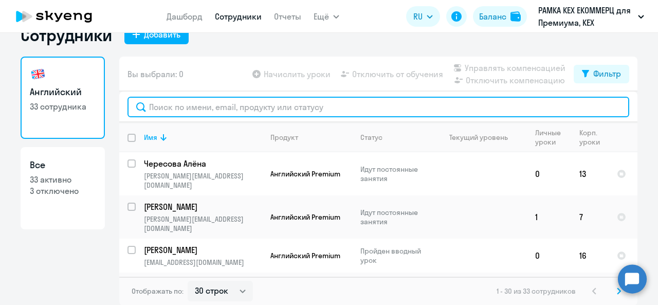
click at [191, 106] on input "text" at bounding box center [379, 107] width 502 height 21
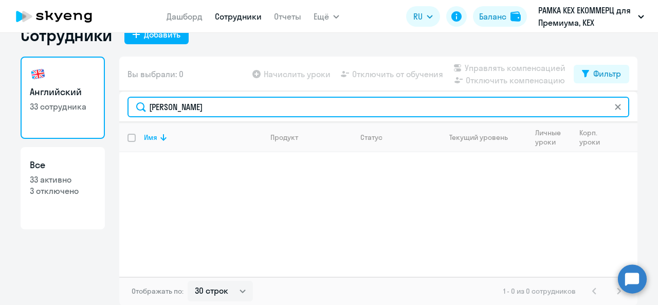
click at [168, 109] on input "[PERSON_NAME]" at bounding box center [379, 107] width 502 height 21
paste input "[EMAIL_ADDRESS][DOMAIN_NAME]"
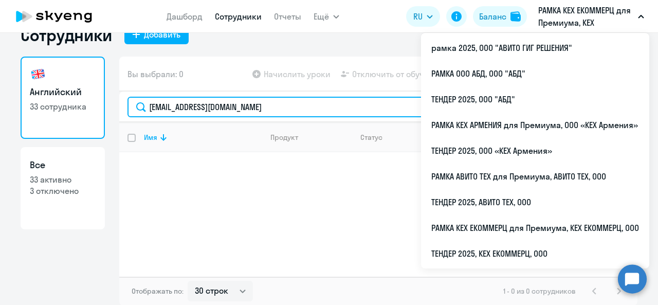
type input "[EMAIL_ADDRESS][DOMAIN_NAME]"
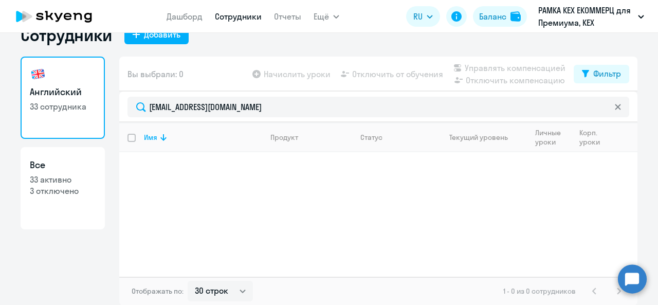
click at [636, 280] on circle at bounding box center [632, 278] width 29 height 29
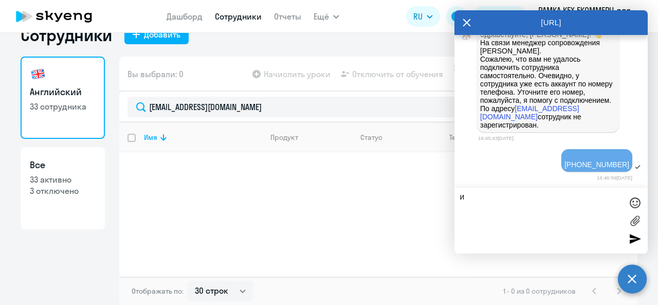
paste textarea "[PERSON_NAME]"
paste textarea "[PHONE_NUMBER]"
type textarea "и [PERSON_NAME] [PHONE_NUMBER]"
click at [631, 242] on div at bounding box center [634, 238] width 15 height 15
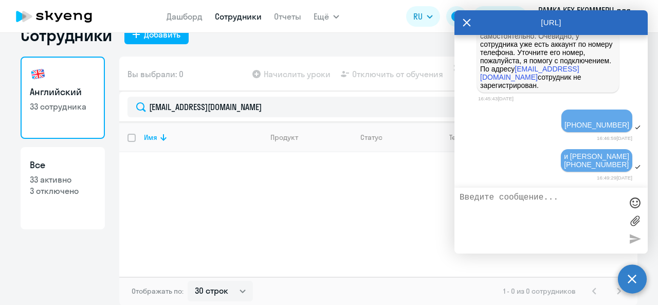
scroll to position [11424, 0]
click at [491, 197] on textarea at bounding box center [541, 221] width 162 height 56
paste textarea "[EMAIL_ADDRESS][DOMAIN_NAME]"
type textarea "[EMAIL_ADDRESS][DOMAIN_NAME]"
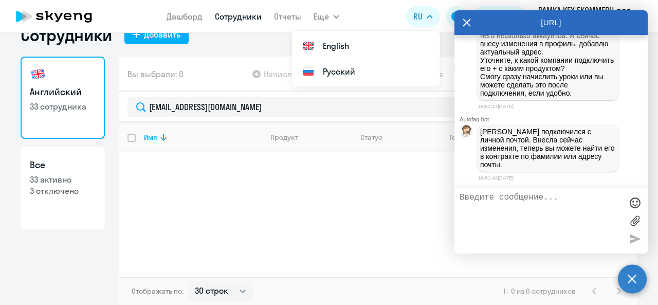
scroll to position [11609, 0]
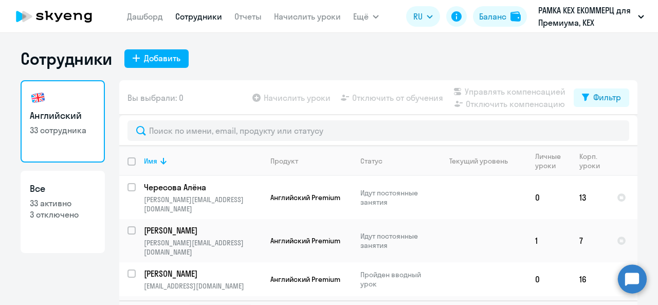
select select "30"
click at [629, 274] on circle at bounding box center [632, 278] width 29 height 29
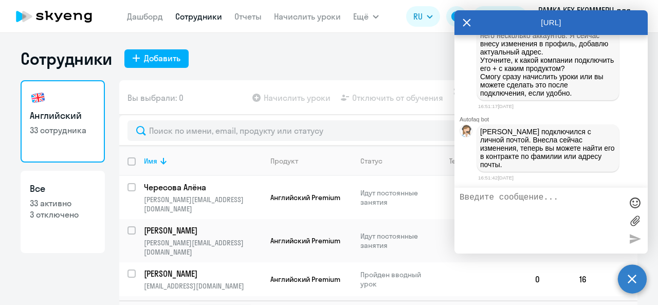
scroll to position [11571, 0]
drag, startPoint x: 582, startPoint y: 133, endPoint x: 479, endPoint y: 130, distance: 102.4
click at [479, 100] on div "Благодарю! 😊 Елизавета, да, верно, сотрудник уже зарегистрирован в школе с почт…" at bounding box center [548, 39] width 142 height 121
copy p "[PERSON_NAME][EMAIL_ADDRESS][DOMAIN_NAME]"
click at [476, 198] on textarea at bounding box center [541, 221] width 162 height 56
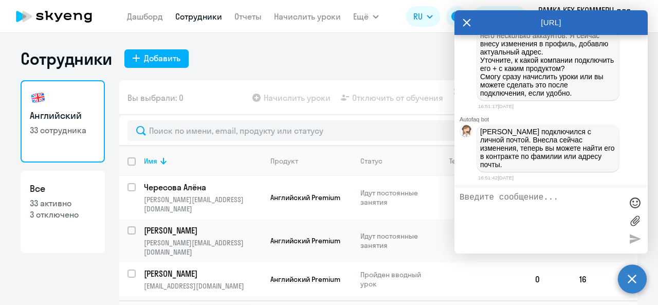
paste textarea "[PERSON_NAME][EMAIL_ADDRESS][DOMAIN_NAME]"
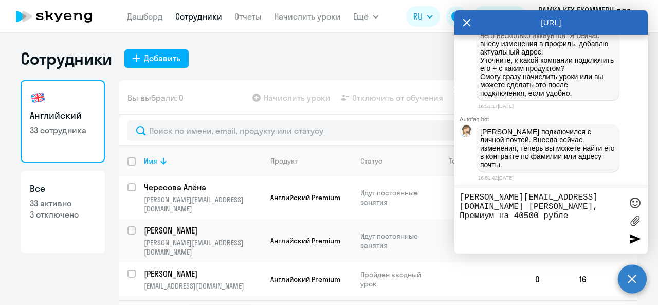
type textarea "aleksey.pantukhov@gmail.com КЕХ Екомерц, Премиум на 40500 рублей"
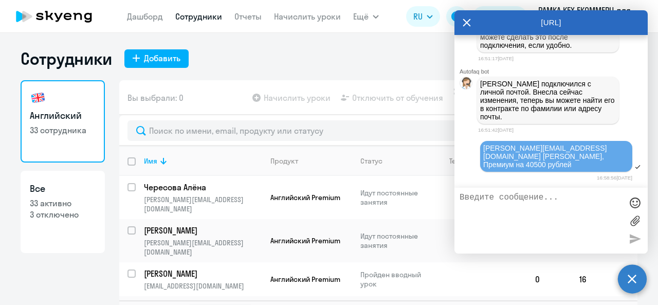
scroll to position [11714, 0]
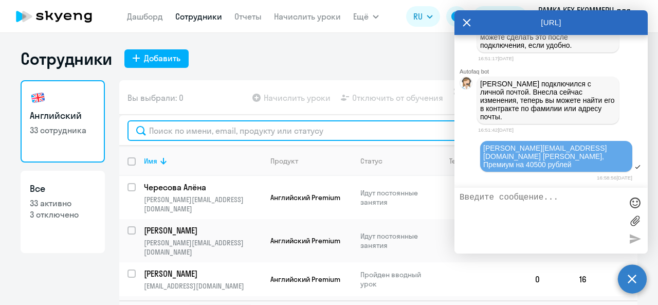
click at [162, 135] on input "text" at bounding box center [379, 130] width 502 height 21
paste input "[EMAIL_ADDRESS][DOMAIN_NAME]"
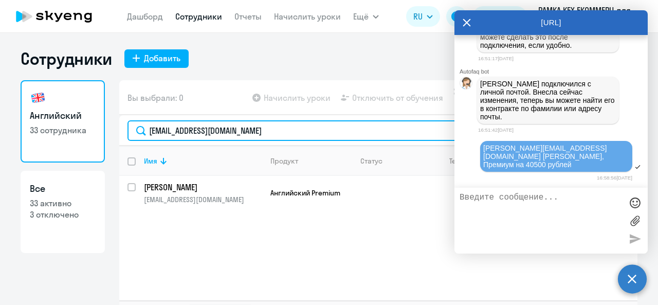
type input "[EMAIL_ADDRESS][DOMAIN_NAME]"
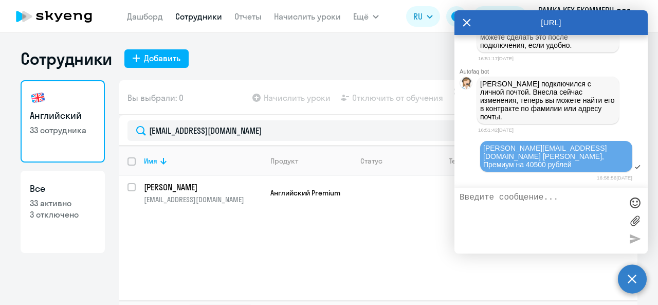
click at [465, 22] on icon at bounding box center [467, 22] width 8 height 25
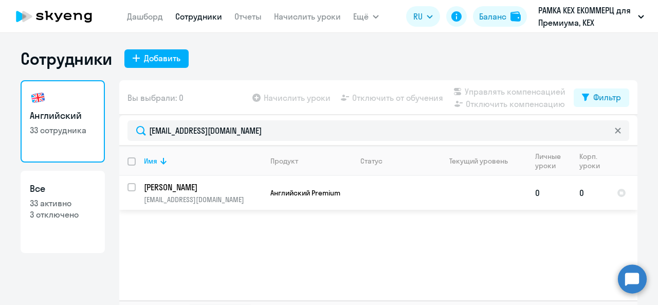
click at [549, 199] on td "0" at bounding box center [549, 193] width 44 height 34
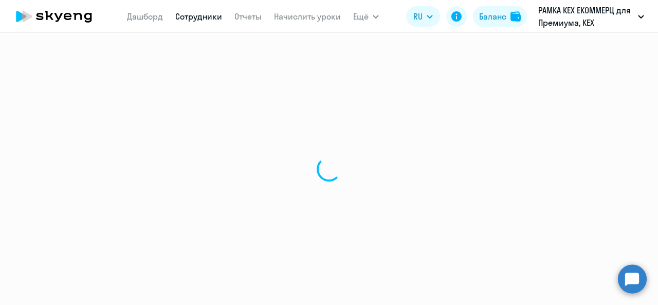
select select "english"
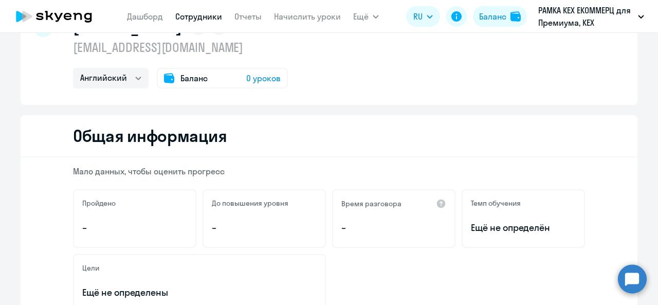
scroll to position [43, 0]
click at [256, 83] on span "0 уроков" at bounding box center [263, 79] width 34 height 12
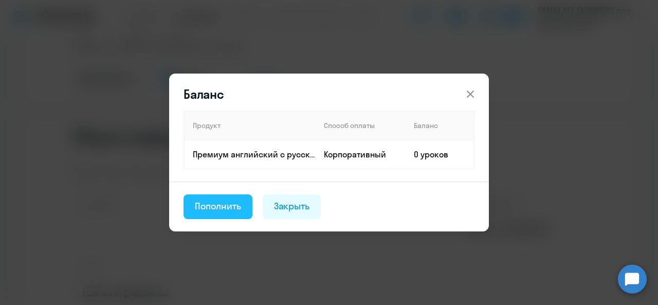
click at [230, 208] on div "Пополнить" at bounding box center [218, 206] width 46 height 13
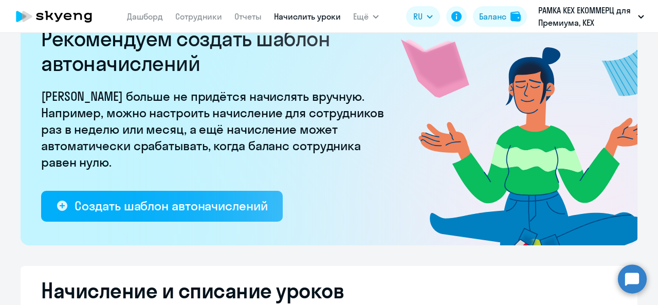
select select "10"
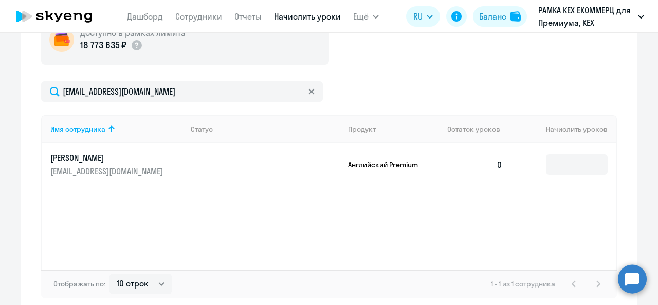
scroll to position [401, 0]
click at [552, 162] on input at bounding box center [577, 164] width 62 height 21
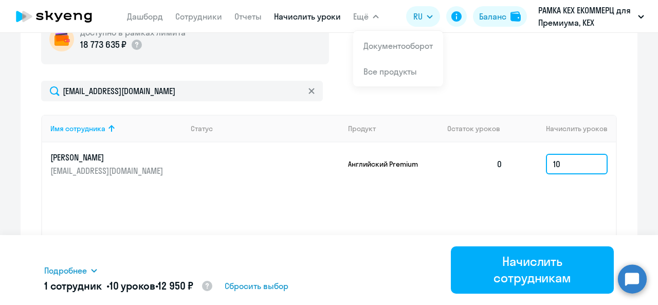
type input "10"
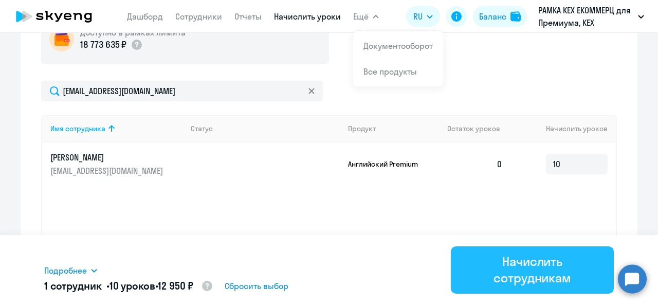
click at [504, 266] on div "Начислить сотрудникам" at bounding box center [532, 269] width 134 height 33
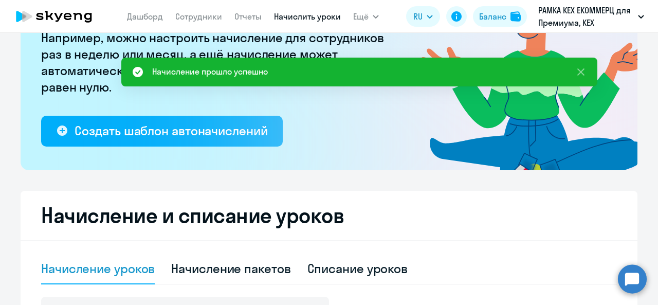
scroll to position [0, 0]
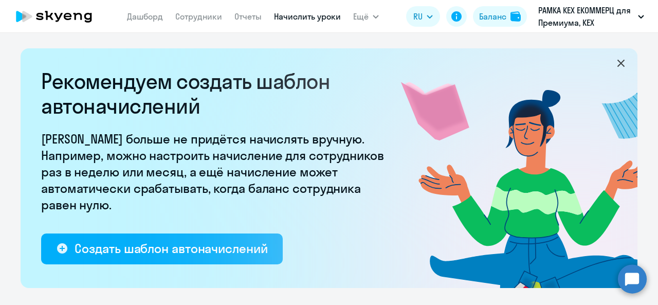
click at [641, 285] on circle at bounding box center [632, 278] width 29 height 29
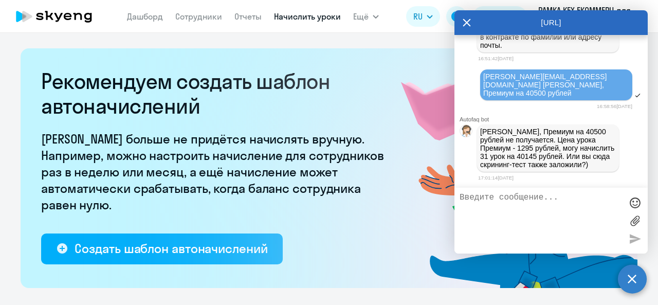
scroll to position [11786, 0]
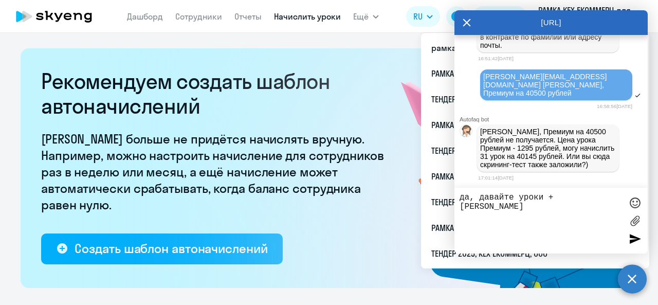
type textarea "да, давайте уроки + скрининг"
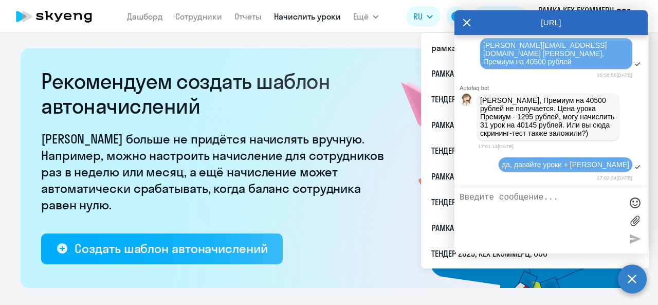
scroll to position [11817, 0]
